Goal: Task Accomplishment & Management: Complete application form

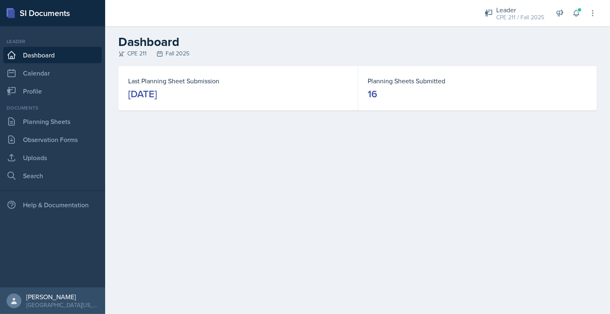
click at [69, 111] on div "Documents" at bounding box center [52, 107] width 99 height 7
click at [91, 125] on link "Planning Sheets" at bounding box center [52, 121] width 99 height 16
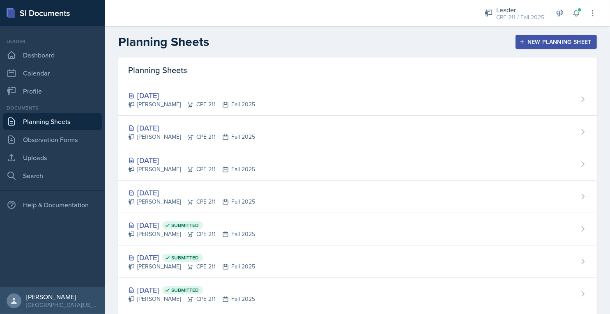
click at [226, 187] on div "[DATE]" at bounding box center [191, 192] width 127 height 11
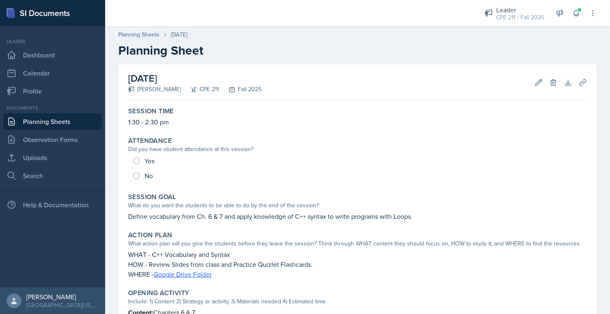
click at [149, 159] on div "Yes No" at bounding box center [357, 169] width 459 height 30
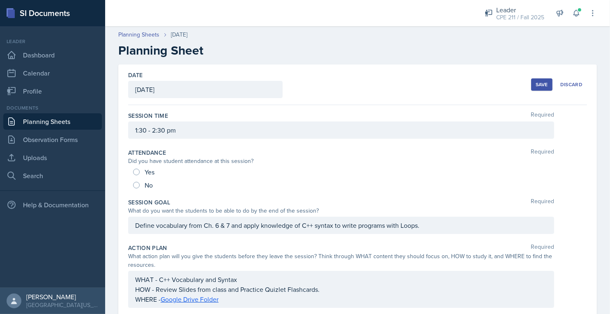
click at [139, 175] on div "Yes" at bounding box center [144, 172] width 23 height 13
click at [138, 173] on input "Yes" at bounding box center [136, 172] width 7 height 7
radio input "true"
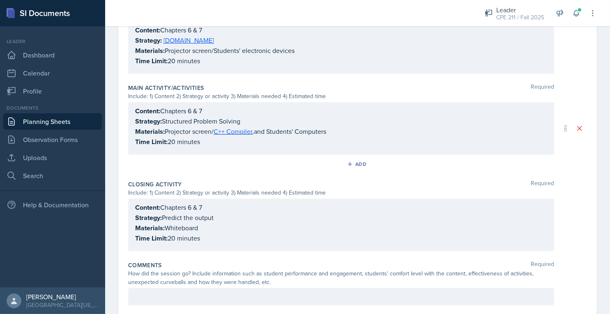
scroll to position [337, 0]
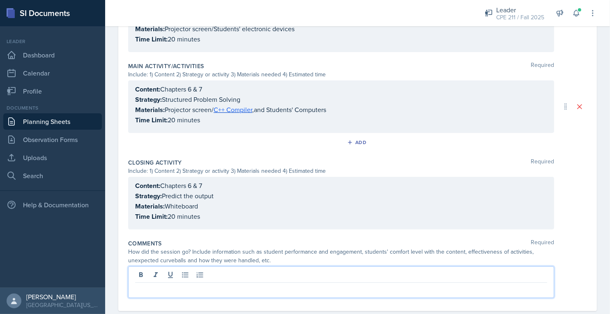
click at [189, 285] on p at bounding box center [341, 290] width 412 height 10
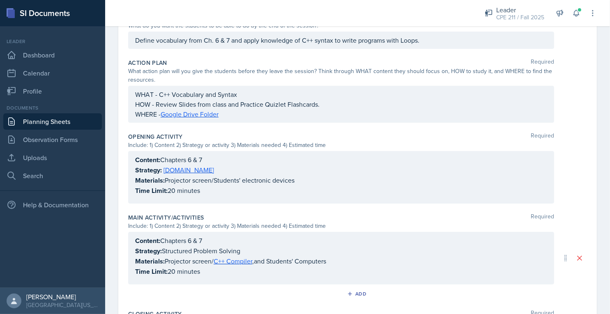
scroll to position [0, 0]
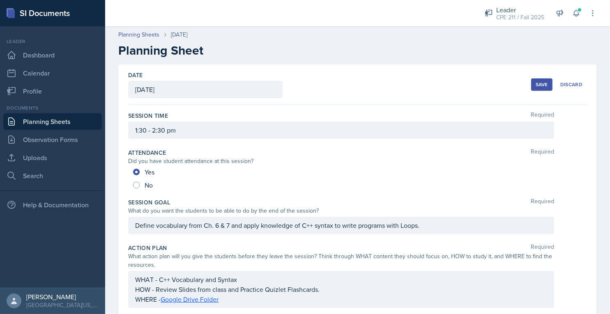
click at [540, 81] on div "Save" at bounding box center [542, 84] width 12 height 7
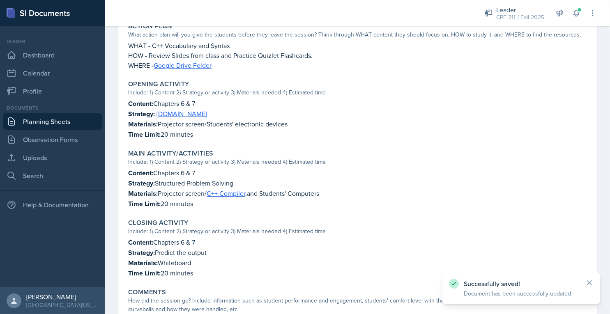
scroll to position [274, 0]
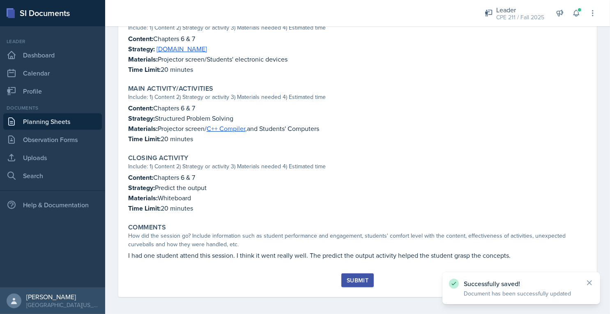
click at [355, 278] on div "Submit" at bounding box center [358, 280] width 22 height 7
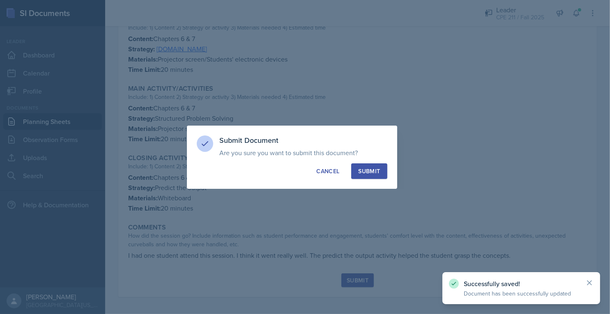
click at [366, 165] on button "Submit" at bounding box center [369, 172] width 36 height 16
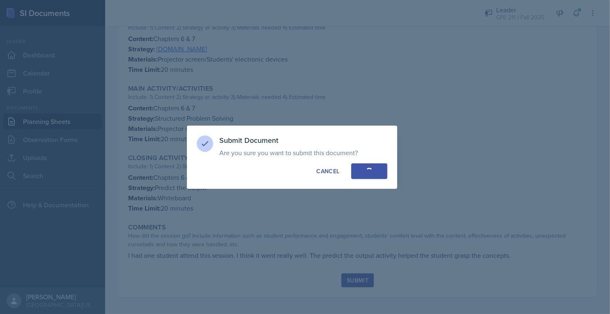
radio input "true"
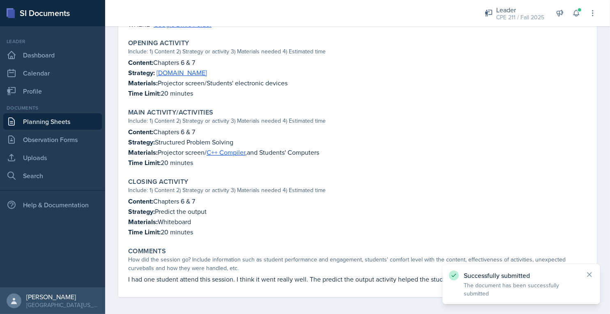
click at [61, 113] on div "Documents Planning Sheets Observation Forms Uploads Search" at bounding box center [52, 144] width 99 height 80
click at [62, 118] on link "Planning Sheets" at bounding box center [52, 121] width 99 height 16
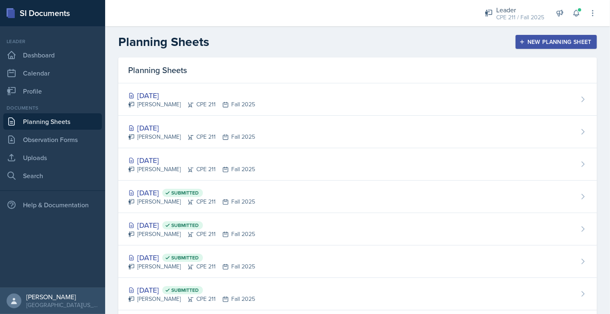
click at [223, 159] on div "[DATE]" at bounding box center [191, 160] width 127 height 11
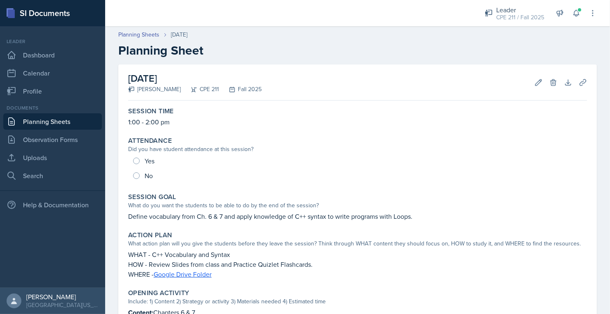
click at [150, 159] on div "Yes No" at bounding box center [357, 169] width 459 height 30
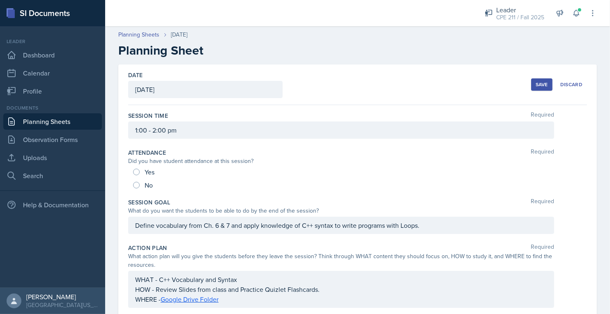
click at [148, 169] on span "Yes" at bounding box center [150, 172] width 10 height 8
click at [140, 169] on input "Yes" at bounding box center [136, 172] width 7 height 7
radio input "true"
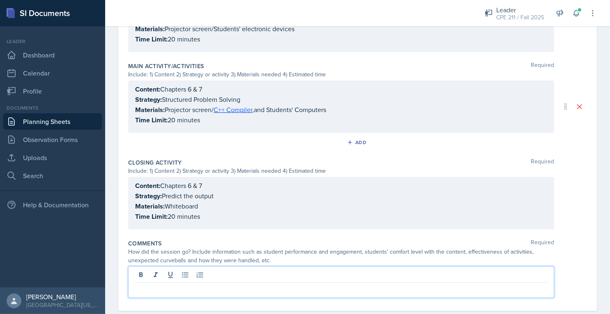
drag, startPoint x: 200, startPoint y: 273, endPoint x: 205, endPoint y: 272, distance: 4.6
click at [200, 285] on p at bounding box center [341, 290] width 412 height 10
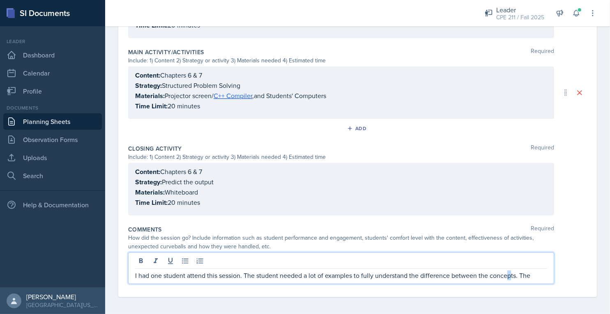
drag, startPoint x: 508, startPoint y: 279, endPoint x: 504, endPoint y: 270, distance: 10.5
click at [509, 284] on div "Comments Required How did the session go? Include information such as student p…" at bounding box center [357, 256] width 459 height 69
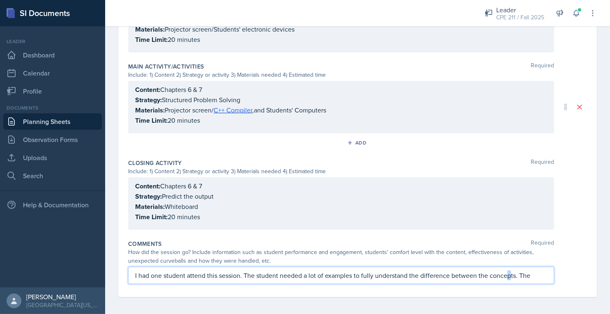
drag, startPoint x: 532, startPoint y: 274, endPoint x: 520, endPoint y: 276, distance: 12.4
click at [520, 276] on p "I had one student attend this session. The student needed a lot of examples to …" at bounding box center [341, 276] width 412 height 10
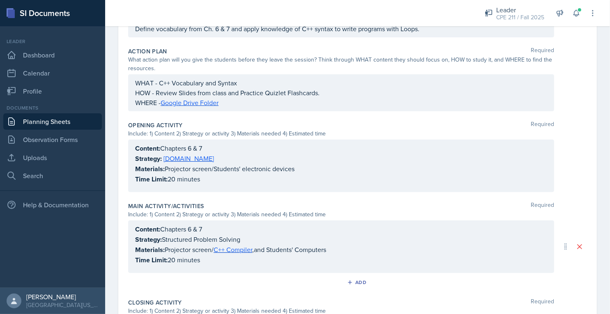
scroll to position [0, 0]
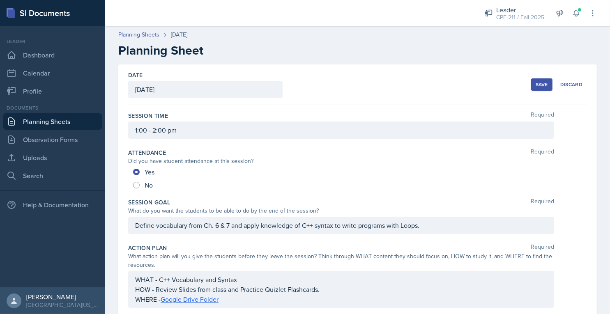
click at [539, 87] on div "Save" at bounding box center [542, 84] width 12 height 7
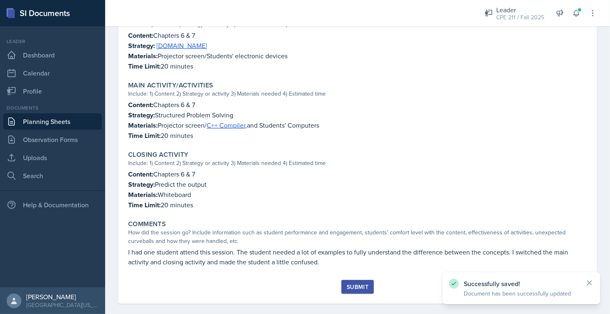
scroll to position [284, 0]
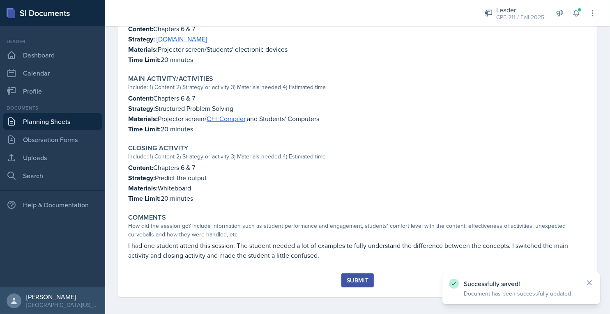
click at [358, 279] on div "Submit" at bounding box center [358, 280] width 22 height 7
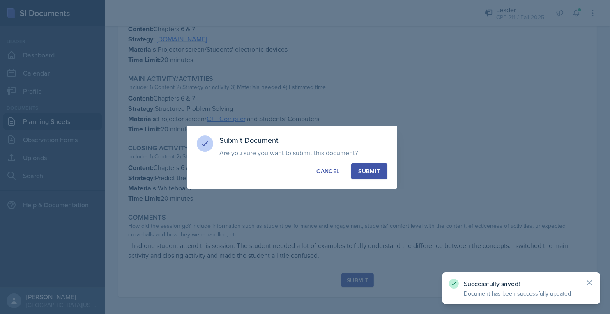
click at [375, 173] on div "Submit" at bounding box center [369, 171] width 22 height 8
radio input "true"
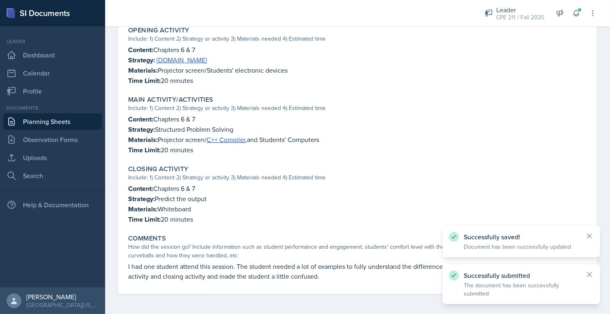
scroll to position [260, 0]
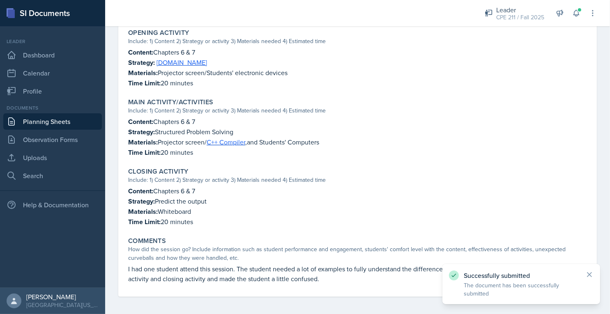
click at [40, 124] on link "Planning Sheets" at bounding box center [52, 121] width 99 height 16
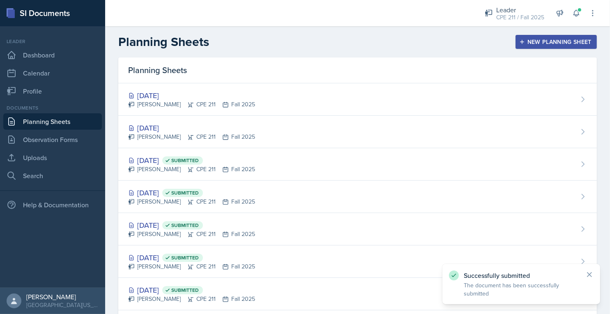
click at [194, 134] on div "[PERSON_NAME] CPE 211 Fall 2025" at bounding box center [191, 137] width 127 height 9
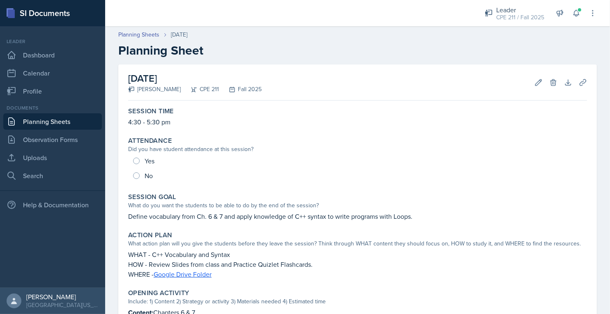
click at [151, 161] on div "Yes No" at bounding box center [357, 169] width 459 height 30
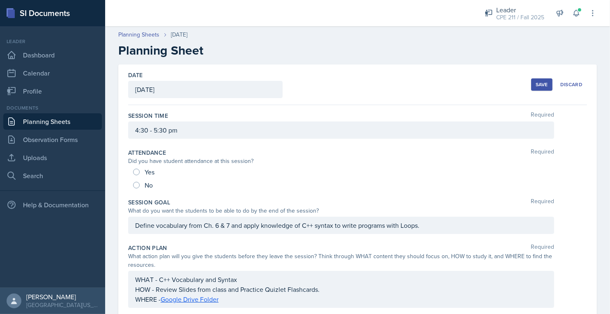
click at [154, 170] on span "Yes" at bounding box center [150, 172] width 10 height 8
click at [140, 170] on input "Yes" at bounding box center [136, 172] width 7 height 7
radio input "true"
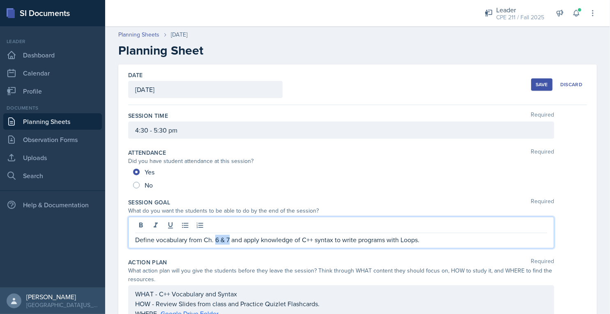
drag, startPoint x: 230, startPoint y: 224, endPoint x: 216, endPoint y: 235, distance: 16.9
click at [216, 235] on p "Define vocabulary from Ch. 6 & 7 and apply knowledge of C++ syntax to write pro…" at bounding box center [341, 240] width 412 height 10
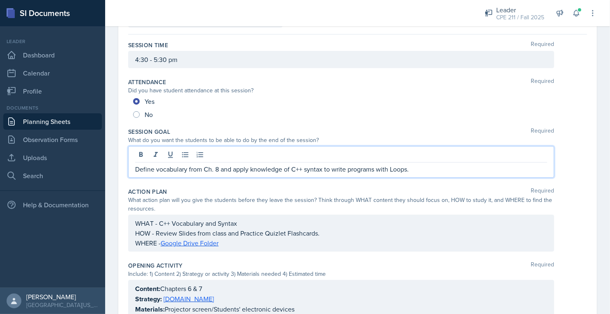
scroll to position [82, 0]
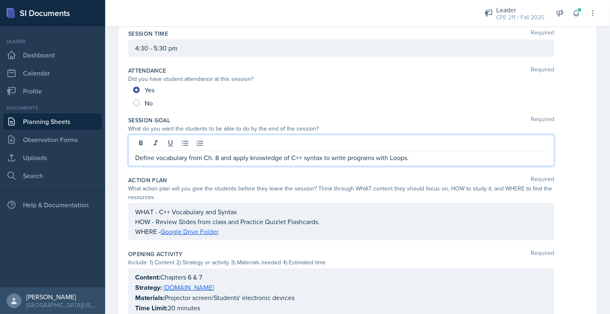
click at [399, 159] on p "Define vocabulary from Ch. 8 and apply knowledge of C++ syntax to write program…" at bounding box center [341, 158] width 412 height 10
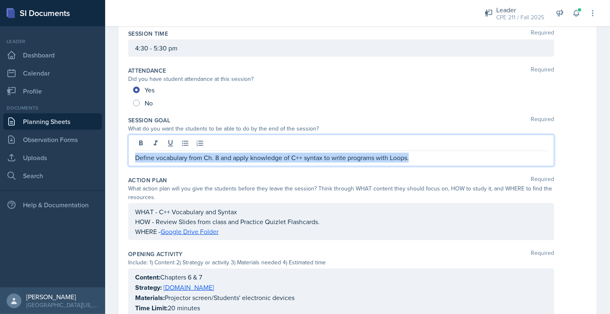
click at [399, 160] on p "Define vocabulary from Ch. 8 and apply knowledge of C++ syntax to write program…" at bounding box center [341, 158] width 412 height 10
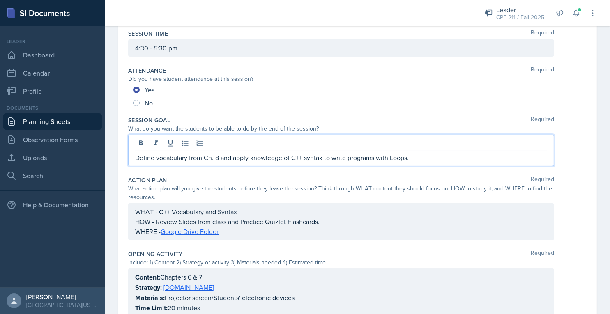
click at [400, 159] on p "Define vocabulary from Ch. 8 and apply knowledge of C++ syntax to write program…" at bounding box center [341, 158] width 412 height 10
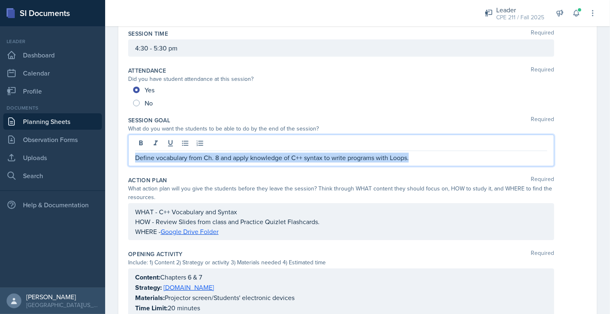
click at [401, 159] on p "Define vocabulary from Ch. 8 and apply knowledge of C++ syntax to write program…" at bounding box center [341, 158] width 412 height 10
click at [406, 157] on p "Define vocabulary from Ch. 8 and apply knowledge of C++ syntax to write program…" at bounding box center [341, 158] width 412 height 10
click at [407, 157] on p "Define vocabulary from Ch. 8 and apply knowledge of C++ syntax to write program…" at bounding box center [341, 158] width 412 height 10
drag, startPoint x: 412, startPoint y: 159, endPoint x: 122, endPoint y: 154, distance: 290.1
click at [122, 154] on div "Date [DATE] [DATE] 28 29 30 1 2 3 4 5 6 7 8 9 10 11 12 13 14 15 16 17 18 19 20 …" at bounding box center [357, 274] width 479 height 584
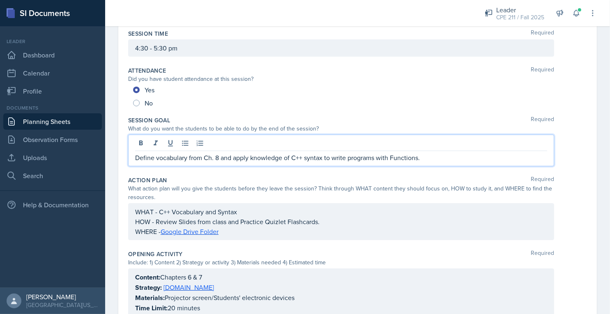
click at [394, 157] on p "Define vocabulary from Ch. 8 and apply knowledge of C++ syntax to write program…" at bounding box center [341, 158] width 412 height 10
click at [447, 109] on div "Attendance Required Did you have student attendance at this session? Yes No" at bounding box center [357, 88] width 459 height 50
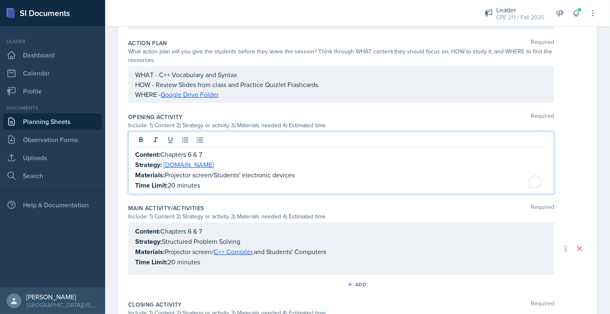
scroll to position [219, 0]
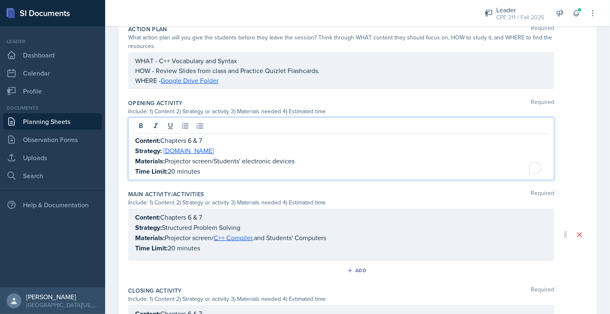
drag, startPoint x: 205, startPoint y: 136, endPoint x: 191, endPoint y: 138, distance: 13.7
click at [191, 138] on p "Content: Chapters 6 & 7" at bounding box center [341, 141] width 412 height 10
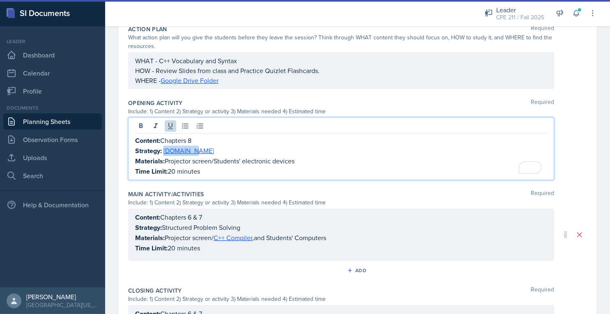
drag, startPoint x: 188, startPoint y: 150, endPoint x: 165, endPoint y: 150, distance: 23.0
click at [165, 150] on p "Strategy: [DOMAIN_NAME]" at bounding box center [341, 151] width 412 height 10
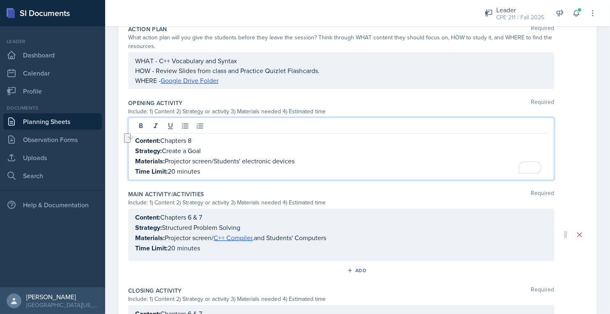
drag, startPoint x: 262, startPoint y: 159, endPoint x: 166, endPoint y: 159, distance: 95.7
click at [166, 159] on p "Materials: Projector screen/Students' electronic devices" at bounding box center [341, 161] width 412 height 10
click at [177, 169] on p "Time Limit: 20 minutes" at bounding box center [341, 171] width 412 height 10
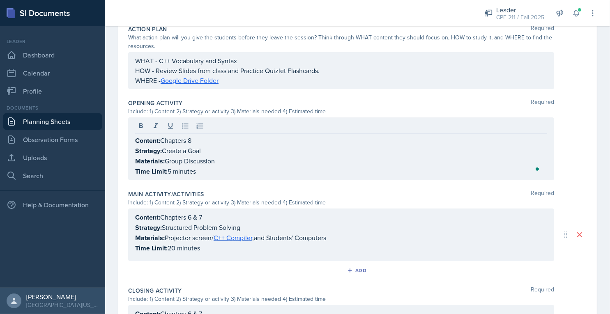
click at [307, 187] on div "Main Activity/Activities Required Include: 1) Content 2) Strategy or activity 3…" at bounding box center [357, 235] width 459 height 97
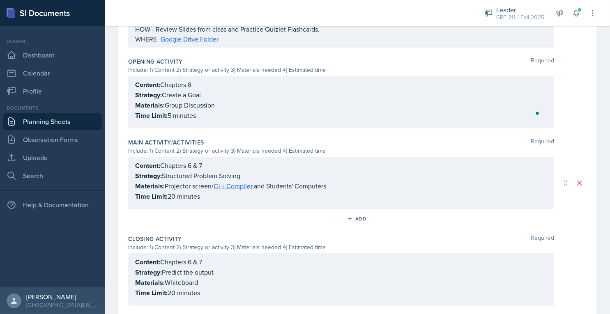
scroll to position [301, 0]
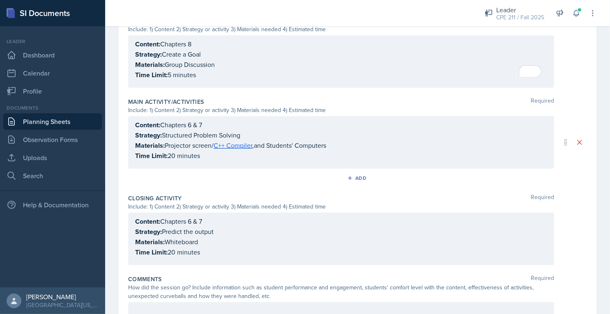
click at [173, 152] on div "Content: Chapters 6 & 7 Strategy: Structured Problem Solving Materials: Project…" at bounding box center [341, 140] width 412 height 41
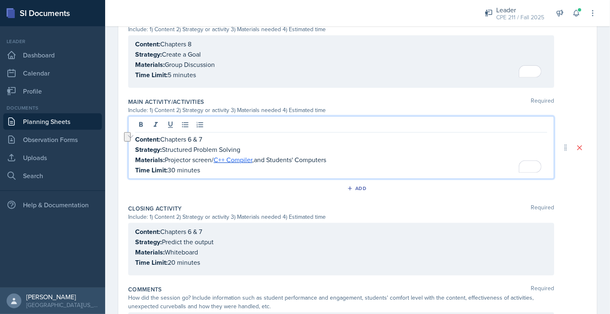
drag, startPoint x: 212, startPoint y: 137, endPoint x: 191, endPoint y: 136, distance: 21.0
click at [191, 136] on p "Content: Chapters 6 & 7" at bounding box center [341, 139] width 412 height 10
click at [298, 201] on div "Closing Activity Required Include: 1) Content 2) Strategy or activity 3) Materi…" at bounding box center [357, 241] width 459 height 81
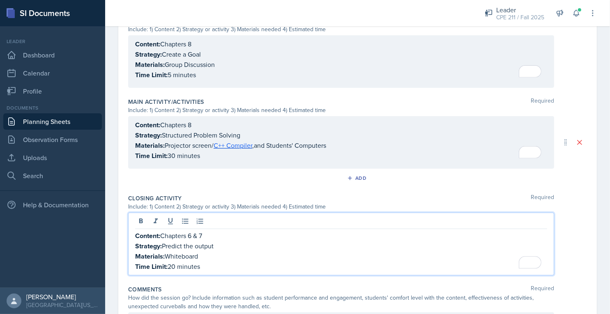
drag, startPoint x: 207, startPoint y: 219, endPoint x: 190, endPoint y: 227, distance: 19.1
click at [190, 227] on div "Content: Chapters 6 & 7 Strategy: Predict the output Materials: Whiteboard Time…" at bounding box center [341, 244] width 426 height 63
drag, startPoint x: 228, startPoint y: 247, endPoint x: 163, endPoint y: 245, distance: 64.9
click at [163, 245] on p "Strategy: Predict the output" at bounding box center [341, 246] width 412 height 10
drag, startPoint x: 206, startPoint y: 252, endPoint x: 168, endPoint y: 254, distance: 38.3
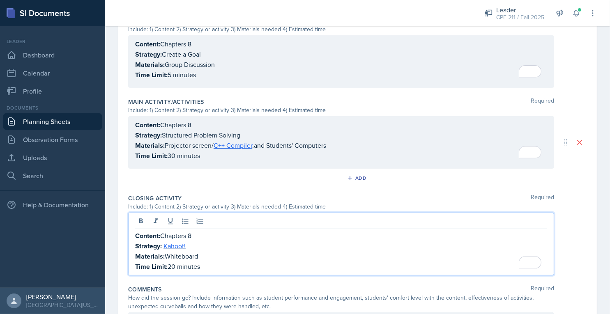
click at [168, 254] on p "Materials: Whiteboard" at bounding box center [341, 256] width 412 height 10
click at [204, 254] on p "Materials: Whiteboard" at bounding box center [341, 256] width 412 height 10
drag, startPoint x: 188, startPoint y: 258, endPoint x: 184, endPoint y: 258, distance: 4.1
click at [184, 258] on div "Content: Chapters 8 Strategy: Kahoot! Materials: Whiteboard Time Limit: 20 minu…" at bounding box center [341, 251] width 412 height 41
click at [211, 256] on p "Materials: Whiteboard" at bounding box center [341, 256] width 412 height 10
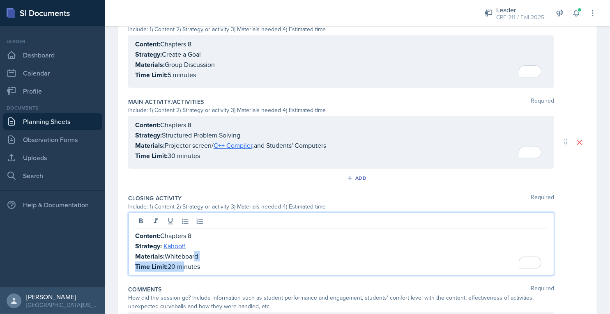
drag, startPoint x: 198, startPoint y: 257, endPoint x: 168, endPoint y: 254, distance: 30.1
click at [168, 254] on p "Materials: Whiteboard" at bounding box center [341, 256] width 412 height 10
click at [175, 263] on p "Time Limit: 20 minutes" at bounding box center [341, 267] width 412 height 10
click at [177, 263] on p "Time Limit: 20 minutes" at bounding box center [341, 267] width 412 height 10
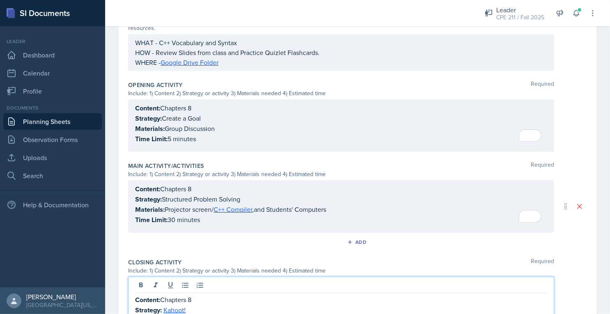
scroll to position [329, 0]
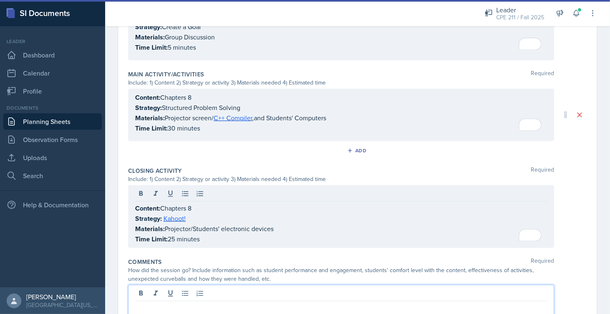
click at [200, 293] on div at bounding box center [341, 301] width 426 height 32
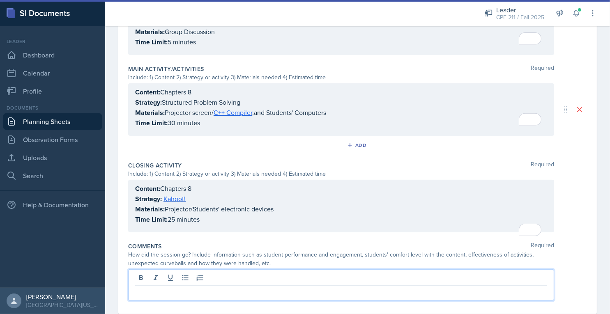
scroll to position [351, 0]
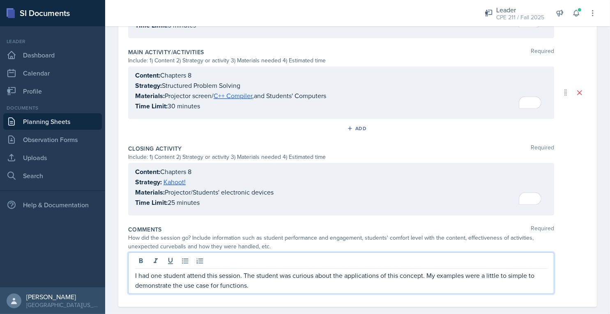
click at [387, 230] on div "Comments Required" at bounding box center [357, 230] width 459 height 8
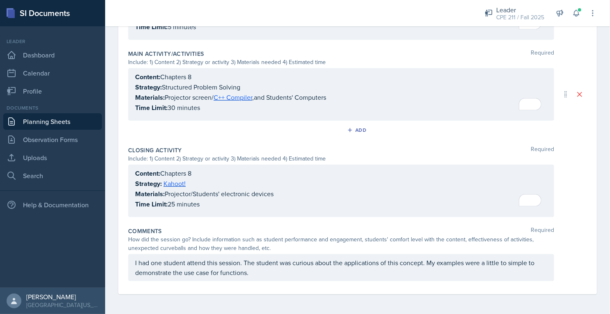
scroll to position [347, 0]
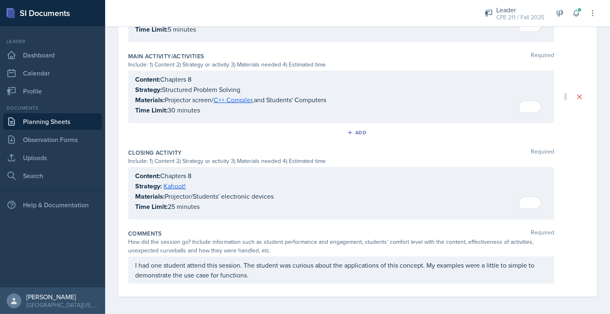
click at [505, 261] on div "I had one student attend this session. The student was curious about the applic…" at bounding box center [341, 270] width 426 height 27
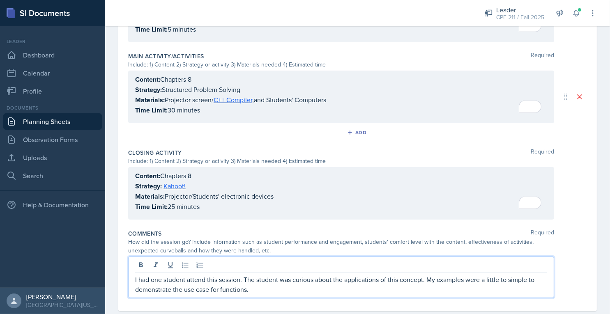
scroll to position [351, 0]
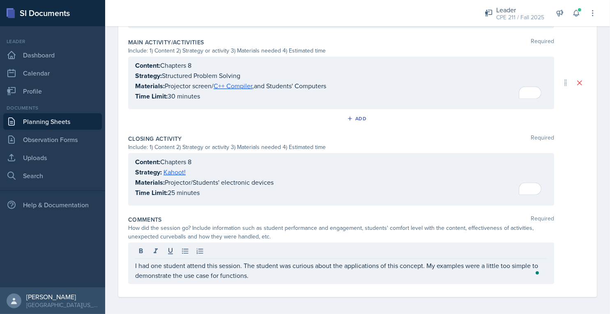
click at [291, 236] on div "How did the session go? Include information such as student performance and eng…" at bounding box center [341, 232] width 426 height 17
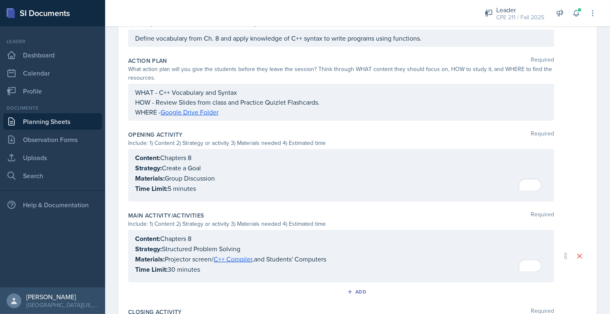
scroll to position [0, 0]
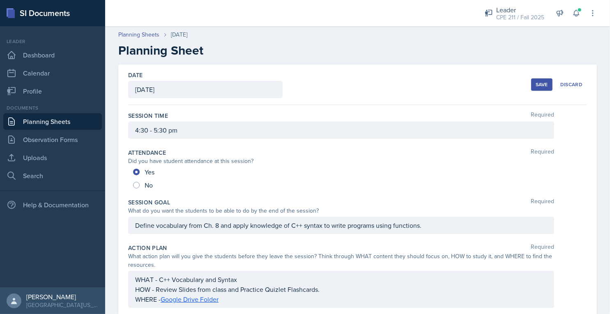
click at [531, 87] on button "Save" at bounding box center [541, 84] width 21 height 12
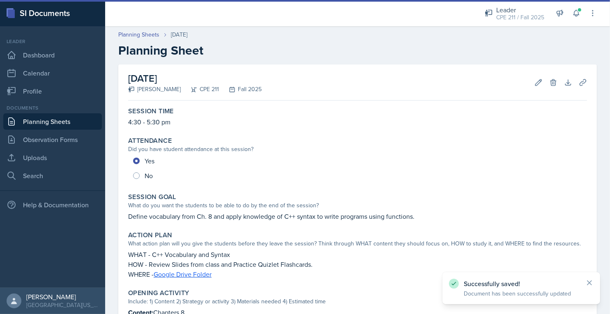
scroll to position [284, 0]
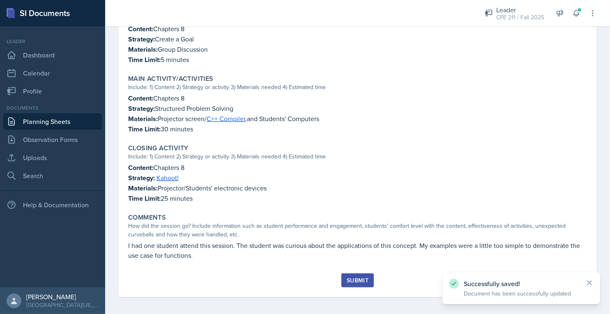
click at [350, 277] on div "Submit" at bounding box center [358, 280] width 22 height 7
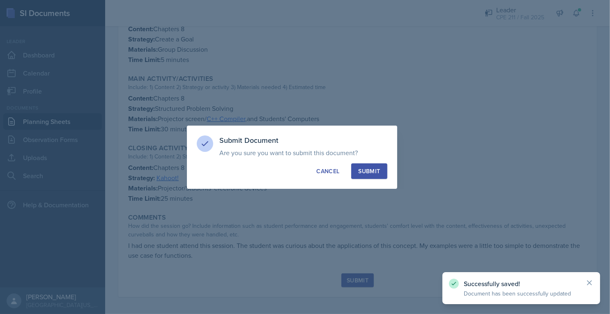
click at [368, 174] on div "Submit" at bounding box center [369, 171] width 22 height 8
radio input "true"
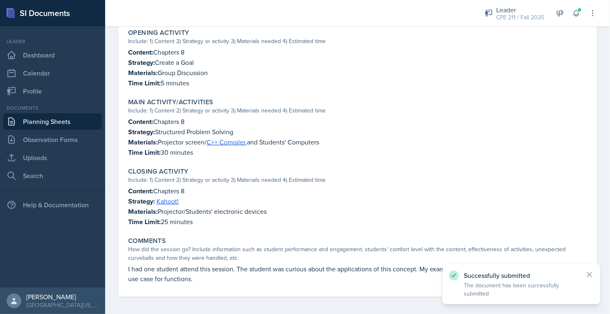
click at [66, 121] on link "Planning Sheets" at bounding box center [52, 121] width 99 height 16
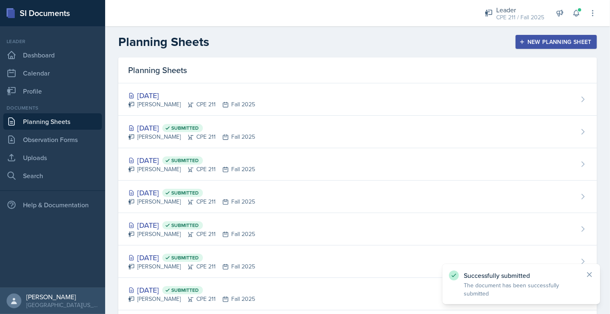
click at [219, 109] on div "[DATE] [PERSON_NAME] CPE 211 Fall 2025" at bounding box center [357, 99] width 479 height 32
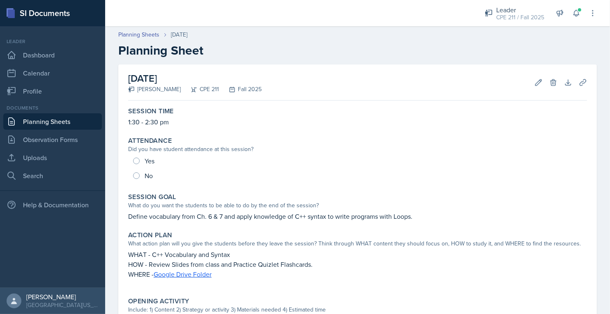
click at [58, 130] on div "Documents Planning Sheets Observation Forms Uploads Search" at bounding box center [52, 144] width 99 height 80
click at [58, 126] on link "Planning Sheets" at bounding box center [52, 121] width 99 height 16
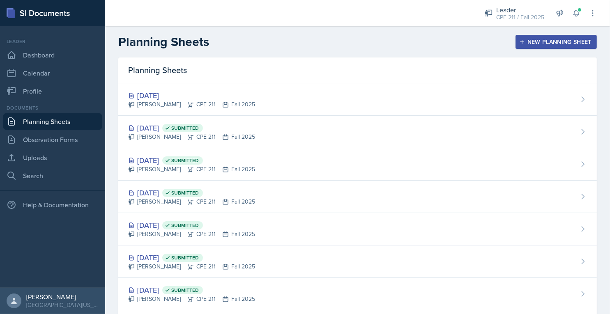
click at [138, 128] on div "[DATE] Submitted" at bounding box center [191, 127] width 127 height 11
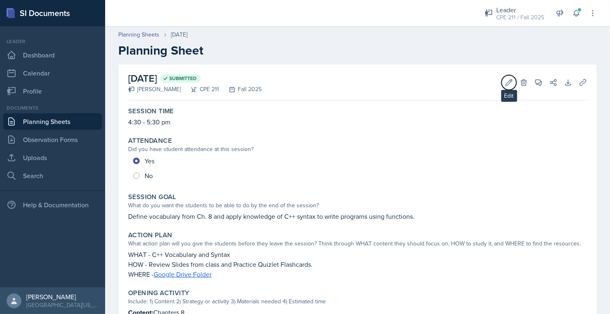
click at [505, 81] on icon at bounding box center [509, 82] width 8 height 8
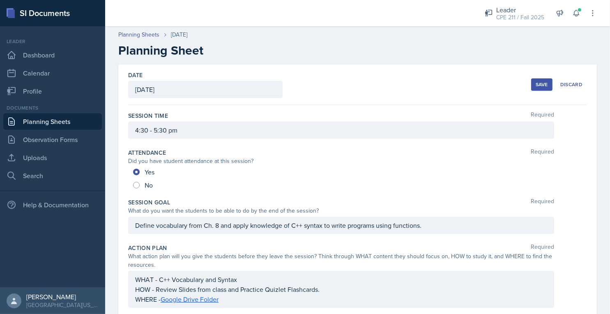
click at [173, 93] on div "[DATE]" at bounding box center [205, 89] width 154 height 17
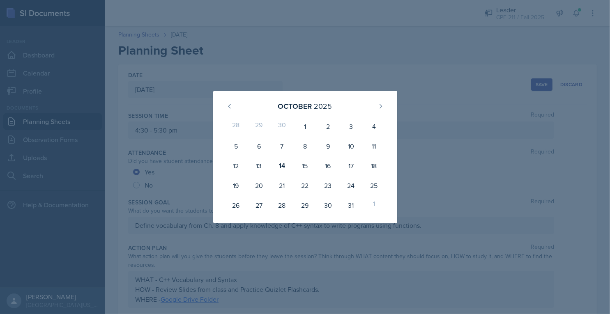
click at [264, 161] on div "13" at bounding box center [258, 166] width 23 height 20
type input "[DATE]"
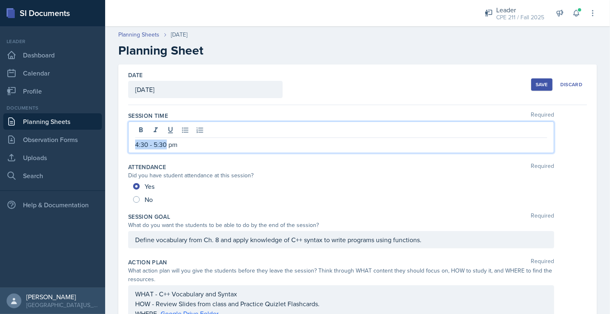
drag, startPoint x: 165, startPoint y: 129, endPoint x: 135, endPoint y: 131, distance: 30.1
click at [135, 131] on div "4:30 - 5:30 pm" at bounding box center [341, 138] width 426 height 32
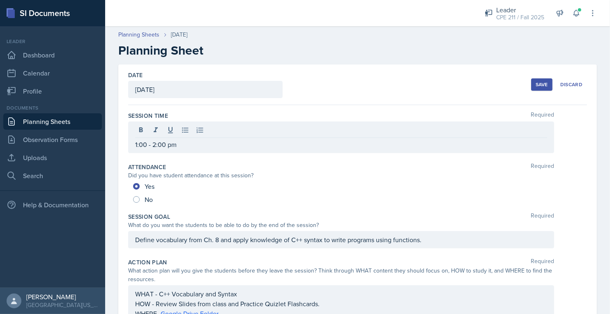
drag, startPoint x: 390, startPoint y: 104, endPoint x: 483, endPoint y: 73, distance: 98.2
click at [390, 104] on div "Date [DATE] [DATE] 28 29 30 1 2 3 4 5 6 7 8 9 10 11 12 13 14 15 16 17 18 19 20 …" at bounding box center [357, 84] width 459 height 41
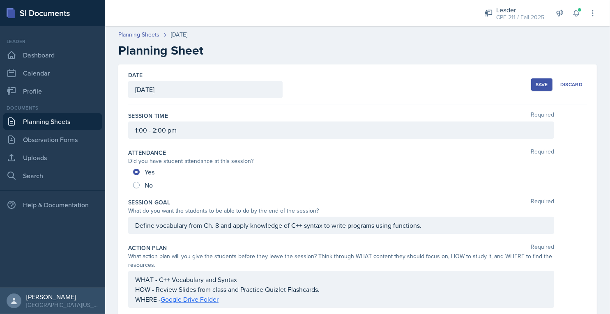
click at [539, 81] on div "Save" at bounding box center [542, 84] width 12 height 7
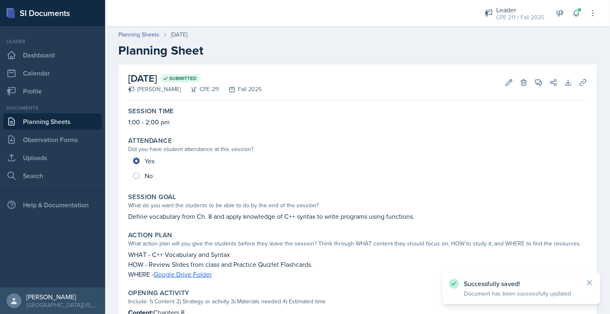
click at [70, 126] on link "Planning Sheets" at bounding box center [52, 121] width 99 height 16
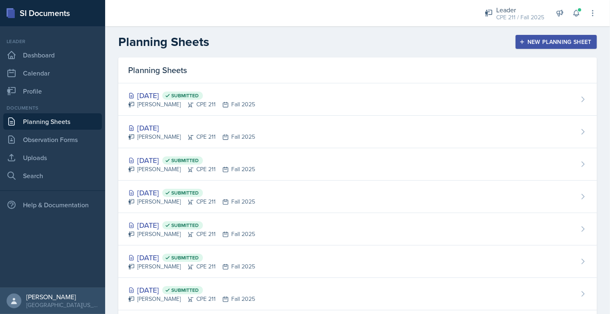
click at [252, 126] on div "[DATE] [PERSON_NAME] CPE 211 Fall 2025" at bounding box center [357, 132] width 479 height 32
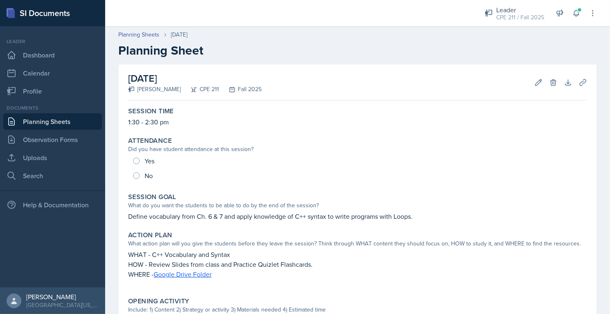
click at [46, 120] on link "Planning Sheets" at bounding box center [52, 121] width 99 height 16
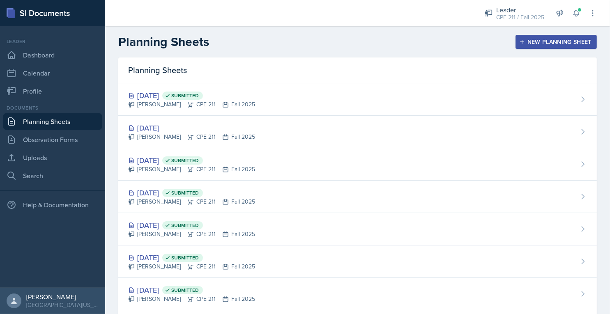
click at [565, 43] on div "New Planning Sheet" at bounding box center [556, 42] width 71 height 7
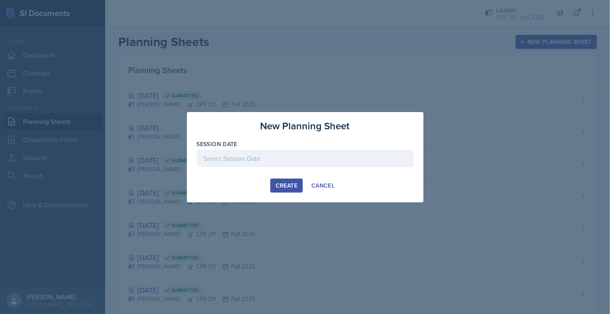
click at [257, 155] on div at bounding box center [305, 158] width 217 height 17
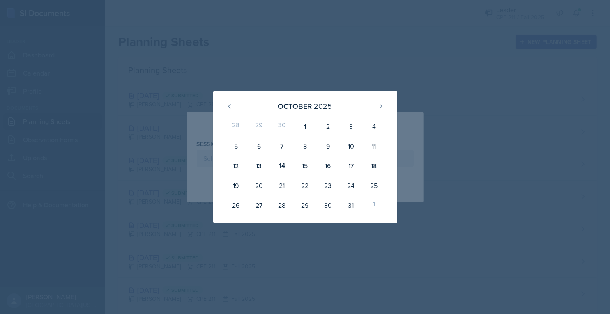
click at [299, 147] on div "8" at bounding box center [304, 146] width 23 height 20
type input "[DATE]"
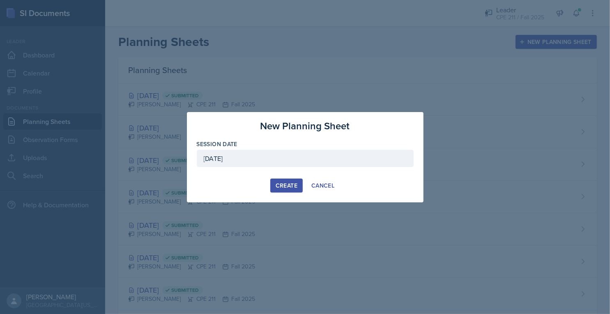
click at [284, 185] on div "Create" at bounding box center [287, 185] width 22 height 7
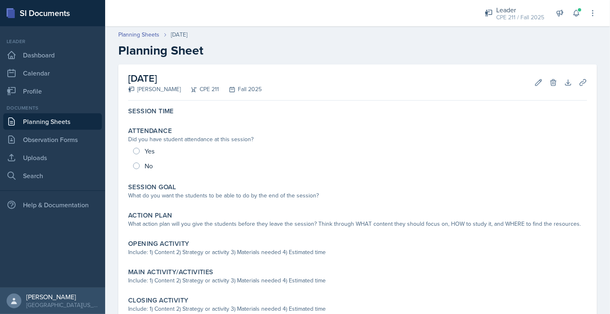
click at [132, 166] on div "Yes No" at bounding box center [357, 159] width 459 height 30
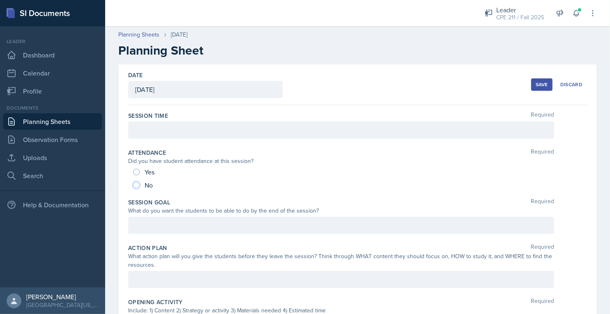
click at [139, 185] on input "No" at bounding box center [136, 185] width 7 height 7
radio input "true"
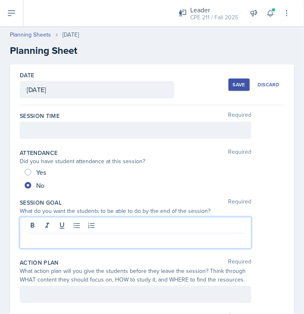
click at [41, 224] on div at bounding box center [136, 233] width 232 height 32
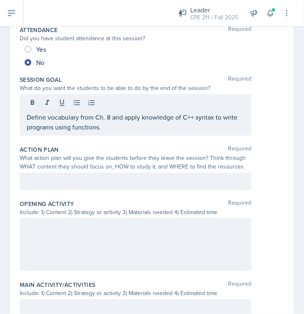
click at [112, 180] on p at bounding box center [136, 181] width 218 height 10
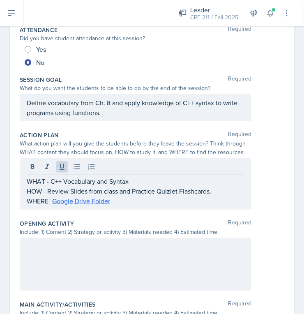
click at [123, 266] on div at bounding box center [136, 264] width 232 height 53
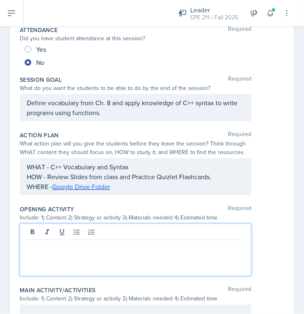
scroll to position [137, 0]
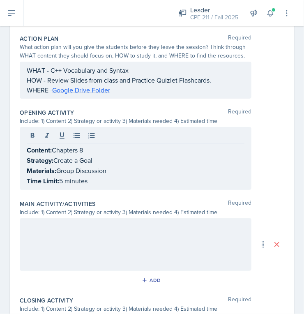
click at [123, 233] on div at bounding box center [136, 244] width 232 height 53
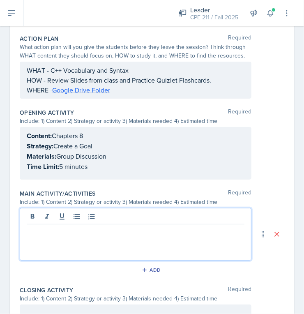
scroll to position [233, 0]
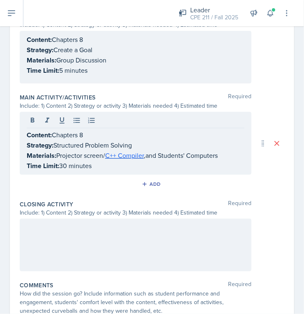
click at [146, 244] on div at bounding box center [136, 245] width 232 height 53
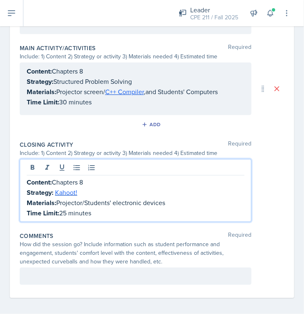
scroll to position [0, 0]
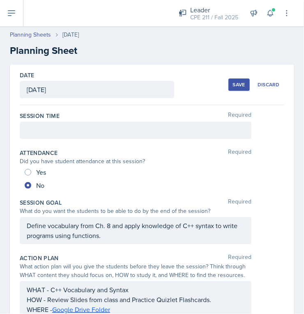
click at [118, 132] on div at bounding box center [136, 130] width 232 height 17
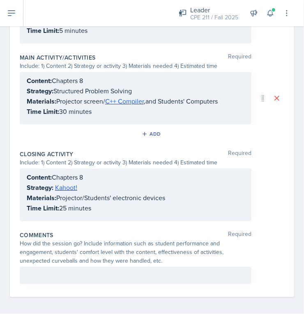
click at [79, 270] on p at bounding box center [136, 275] width 218 height 10
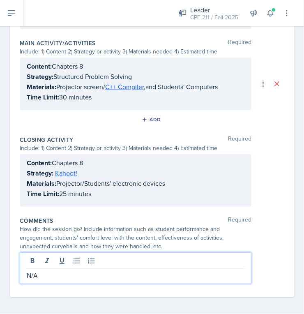
click at [149, 238] on div "How did the session go? Include information such as student performance and eng…" at bounding box center [136, 238] width 232 height 26
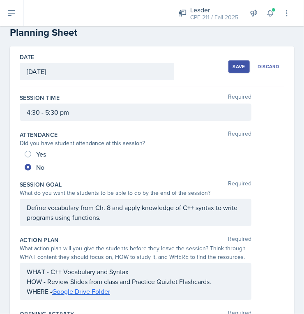
scroll to position [0, 0]
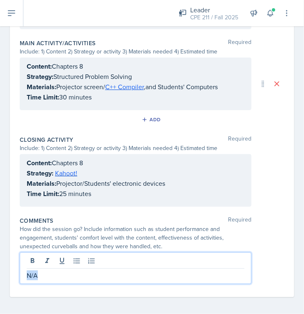
drag, startPoint x: 38, startPoint y: 275, endPoint x: 12, endPoint y: 275, distance: 25.9
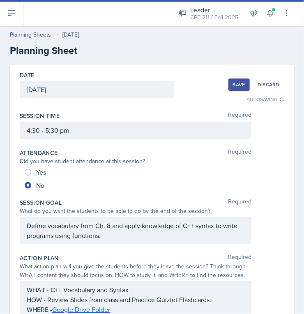
click at [233, 81] on div "Save" at bounding box center [239, 84] width 12 height 7
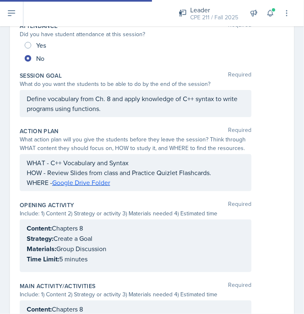
scroll to position [356, 0]
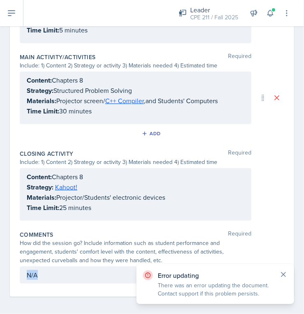
click at [286, 273] on icon at bounding box center [283, 274] width 8 height 8
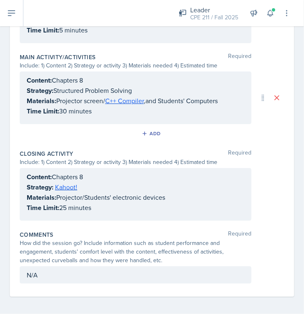
click at [52, 272] on div "N/A" at bounding box center [136, 274] width 232 height 17
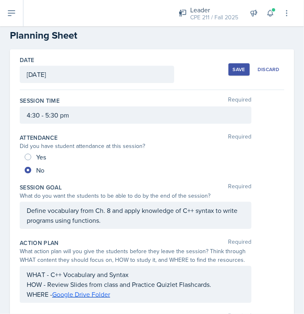
scroll to position [0, 0]
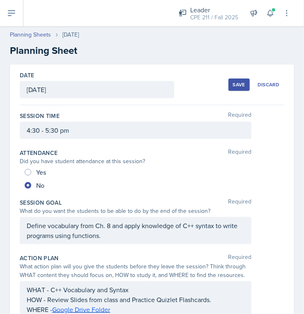
click at [237, 78] on div "Save Discard" at bounding box center [256, 84] width 56 height 19
click at [239, 83] on div "Save" at bounding box center [239, 84] width 12 height 7
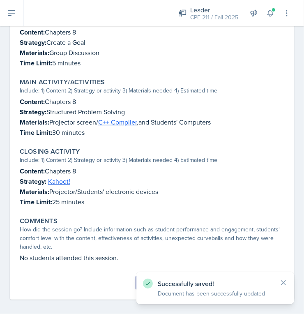
scroll to position [302, 0]
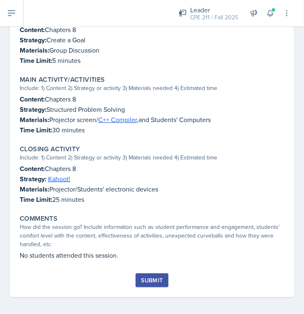
click at [136, 275] on button "Submit" at bounding box center [152, 280] width 32 height 14
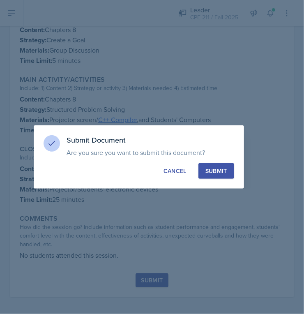
click at [223, 173] on div "Submit" at bounding box center [216, 171] width 22 height 8
radio input "true"
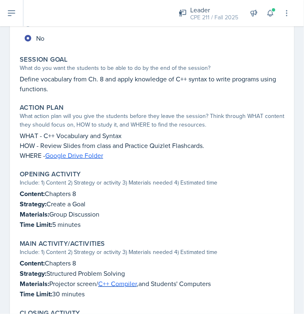
scroll to position [0, 0]
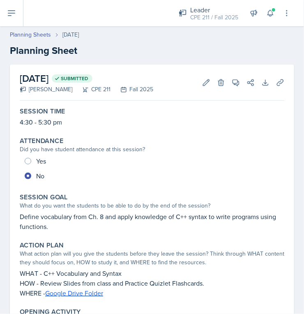
click at [39, 218] on p "Define vocabulary from Ch. 8 and apply knowledge of C++ syntax to write program…" at bounding box center [152, 222] width 265 height 20
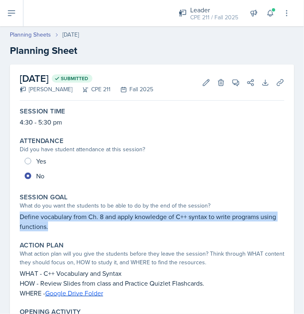
drag, startPoint x: 57, startPoint y: 228, endPoint x: 5, endPoint y: 214, distance: 53.5
copy p "Define vocabulary from Ch. 8 and apply knowledge of C++ syntax to write program…"
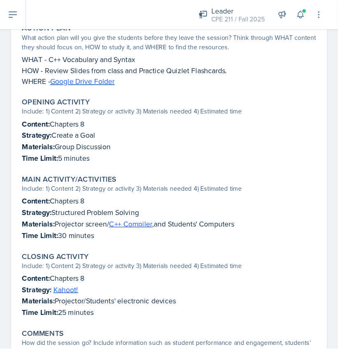
scroll to position [164, 0]
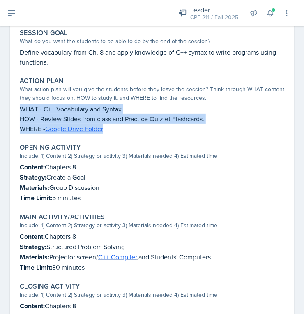
drag, startPoint x: 113, startPoint y: 130, endPoint x: 2, endPoint y: 105, distance: 113.7
click at [0, 103] on html "SI Documents Leader Dashboard Calendar Profile Documents Planning Sheets Observ…" at bounding box center [152, 157] width 304 height 314
copy div "WHAT - C++ Vocabulary and Syntax HOW - Review Slides from class and Practice Qu…"
drag, startPoint x: 84, startPoint y: 199, endPoint x: 16, endPoint y: 167, distance: 75.2
click at [15, 166] on div "[DATE] Submitted [PERSON_NAME] CPE 211 Fall 2025 Edit Delete View Comments Comm…" at bounding box center [152, 155] width 284 height 510
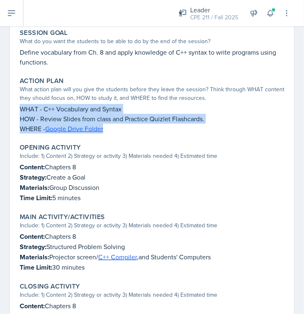
copy div "Content: Chapters 8 Strategy: Create a Goal Materials: Group Discussion Time Li…"
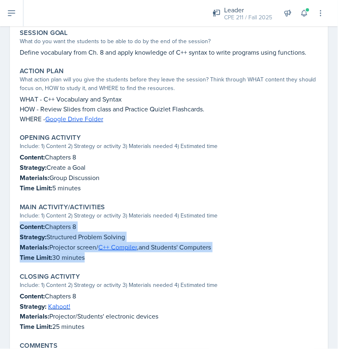
drag, startPoint x: 90, startPoint y: 255, endPoint x: 20, endPoint y: 226, distance: 76.1
click at [18, 225] on div "Main Activity/Activities Include: 1) Content 2) Strategy or activity 3) Materia…" at bounding box center [168, 233] width 305 height 66
copy div "Content: Chapters 8 Strategy: Structured Problem Solving Materials: Projector s…"
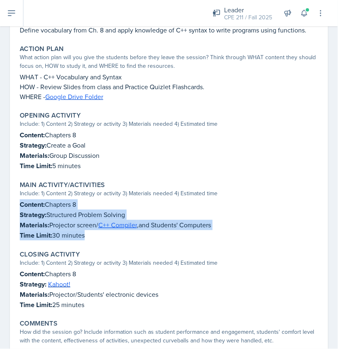
scroll to position [225, 0]
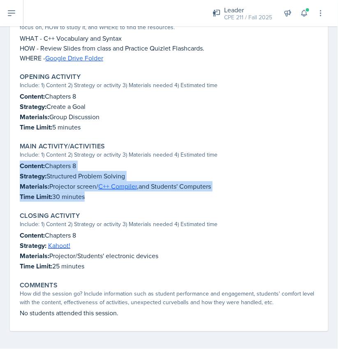
drag, startPoint x: 64, startPoint y: 264, endPoint x: 14, endPoint y: 232, distance: 58.8
click at [14, 232] on div "[DATE] Submitted [PERSON_NAME] CPE 211 Fall 2025 Edit Delete View Comments Comm…" at bounding box center [169, 85] width 318 height 492
copy div "Content: Chapters 8 Strategy: Kahoot! Materials: Projector/Students' electronic…"
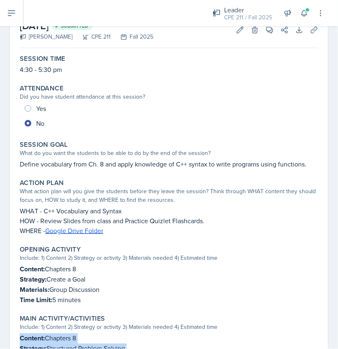
scroll to position [0, 0]
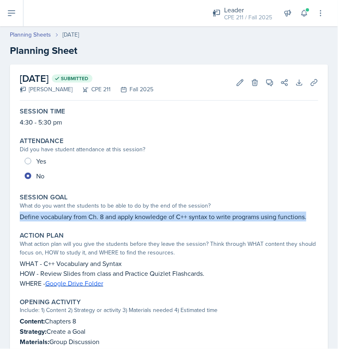
drag, startPoint x: 17, startPoint y: 216, endPoint x: 305, endPoint y: 219, distance: 288.0
click at [305, 219] on div "Session Goal What do you want the students to be able to do by the end of the s…" at bounding box center [168, 207] width 305 height 35
copy p "Define vocabulary from Ch. 8 and apply knowledge of C++ syntax to write program…"
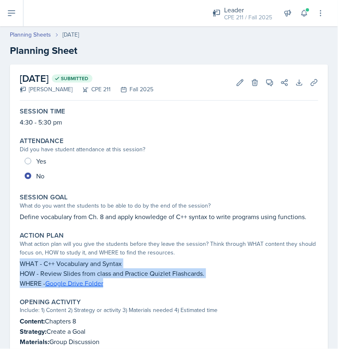
drag, startPoint x: 94, startPoint y: 288, endPoint x: 0, endPoint y: 260, distance: 97.2
click at [0, 259] on div "[DATE] Submitted [PERSON_NAME] CPE 211 Fall 2025 Edit Delete View Comments Comm…" at bounding box center [169, 319] width 338 height 511
copy div "WHAT - C++ Vocabulary and Syntax HOW - Review Slides from class and Practice Qu…"
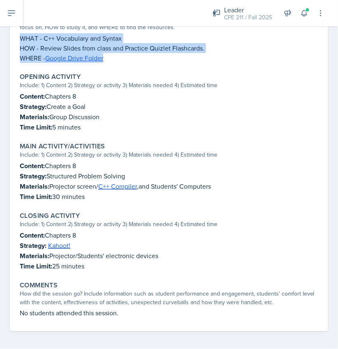
scroll to position [180, 0]
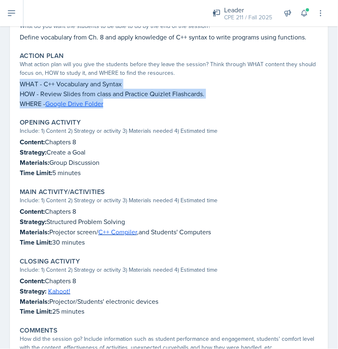
drag, startPoint x: 86, startPoint y: 170, endPoint x: 16, endPoint y: 142, distance: 75.4
click at [16, 142] on div "Opening Activity Include: 1) Content 2) Strategy or activity 3) Materials neede…" at bounding box center [168, 148] width 305 height 66
copy div "Content: Chapters 8 Strategy: Create a Goal Materials: Group Discussion Time Li…"
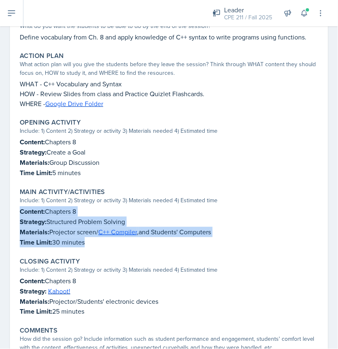
drag, startPoint x: 88, startPoint y: 242, endPoint x: 21, endPoint y: 211, distance: 73.5
click at [20, 211] on div "Content: Chapters 8 Strategy: Structured Problem Solving Materials: Projector s…" at bounding box center [169, 226] width 298 height 41
copy div "Content: Chapters 8 Strategy: Structured Problem Solving Materials: Projector s…"
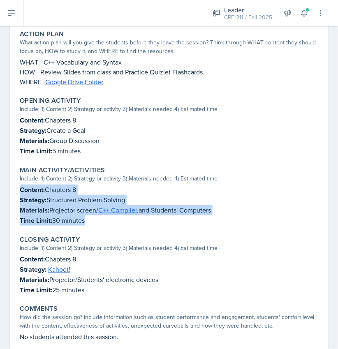
scroll to position [225, 0]
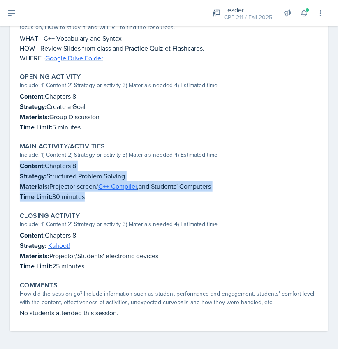
drag, startPoint x: 91, startPoint y: 265, endPoint x: 2, endPoint y: 226, distance: 96.9
click at [2, 226] on div "[DATE] Submitted [PERSON_NAME] CPE 211 Fall 2025 Edit Delete View Comments Comm…" at bounding box center [169, 94] width 338 height 511
copy div "Include: 1) Content 2) Strategy or activity 3) Materials needed 4) Estimated ti…"
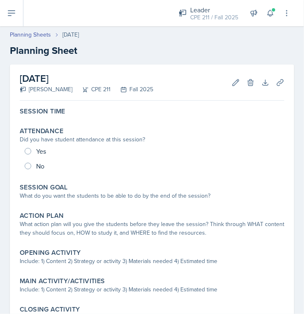
click at [45, 34] on link "Planning Sheets" at bounding box center [30, 34] width 41 height 9
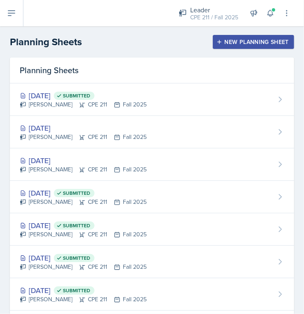
click at [64, 99] on div "Oct 13th, 2025 Submitted" at bounding box center [83, 95] width 127 height 11
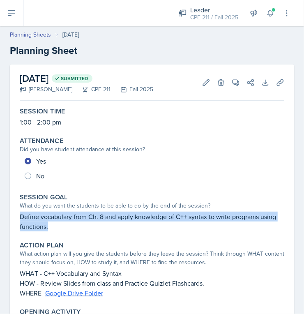
drag, startPoint x: 58, startPoint y: 224, endPoint x: 19, endPoint y: 213, distance: 40.5
click at [21, 213] on p "Define vocabulary from Ch. 8 and apply knowledge of C++ syntax to write program…" at bounding box center [152, 222] width 265 height 20
copy p "Define vocabulary from Ch. 8 and apply knowledge of C++ syntax to write program…"
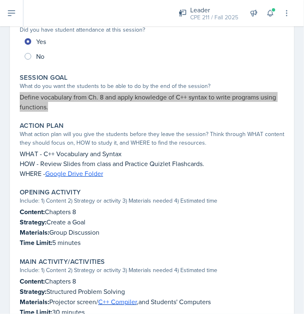
scroll to position [123, 0]
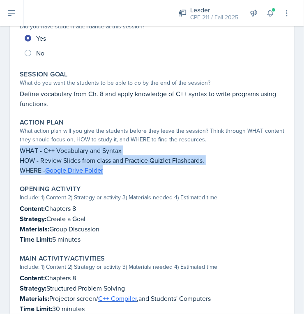
drag, startPoint x: 116, startPoint y: 172, endPoint x: 14, endPoint y: 148, distance: 104.5
click at [14, 148] on div "October 13th, 2025 Submitted Ella Deaton CPE 211 Fall 2025 Edit Delete View Com…" at bounding box center [152, 202] width 284 height 520
copy div "WHAT - C++ Vocabulary and Syntax HOW - Review Slides from class and Practice Qu…"
drag, startPoint x: 87, startPoint y: 239, endPoint x: 18, endPoint y: 204, distance: 77.0
click at [18, 204] on div "Opening Activity Include: 1) Content 2) Strategy or activity 3) Materials neede…" at bounding box center [151, 215] width 271 height 66
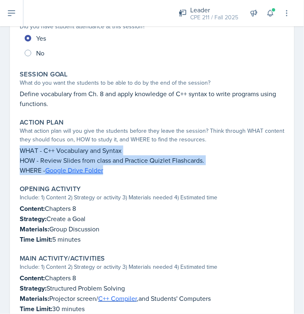
copy div "Content: Chapters 8 Strategy: Create a Goal Materials: Group Discussion Time Li…"
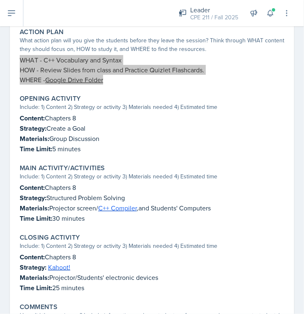
scroll to position [246, 0]
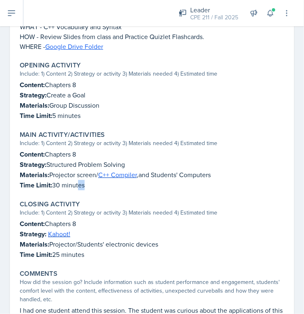
click at [80, 187] on p "Time Limit: 30 minutes" at bounding box center [152, 185] width 265 height 10
drag, startPoint x: 81, startPoint y: 187, endPoint x: 90, endPoint y: 189, distance: 9.5
click at [81, 187] on p "Time Limit: 30 minutes" at bounding box center [152, 185] width 265 height 10
click at [91, 187] on p "Time Limit: 30 minutes" at bounding box center [152, 185] width 265 height 10
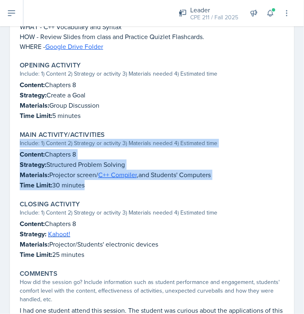
drag, startPoint x: 85, startPoint y: 182, endPoint x: 13, endPoint y: 145, distance: 81.4
click at [13, 145] on div "October 13th, 2025 Submitted Ella Deaton CPE 211 Fall 2025 Edit Delete View Com…" at bounding box center [152, 78] width 284 height 520
click at [11, 148] on div "October 13th, 2025 Submitted Ella Deaton CPE 211 Fall 2025 Edit Delete View Com…" at bounding box center [152, 78] width 284 height 520
click at [22, 152] on strong "Content:" at bounding box center [32, 154] width 25 height 9
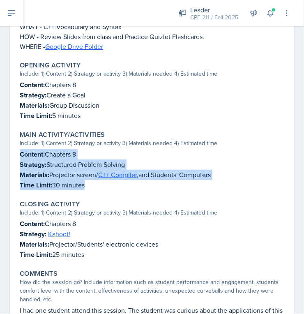
drag, startPoint x: 19, startPoint y: 151, endPoint x: 87, endPoint y: 181, distance: 74.5
click at [87, 181] on div "Main Activity/Activities Include: 1) Content 2) Strategy or activity 3) Materia…" at bounding box center [151, 160] width 271 height 66
copy div "Content: Chapters 8 Strategy: Structured Problem Solving Materials: Projector s…"
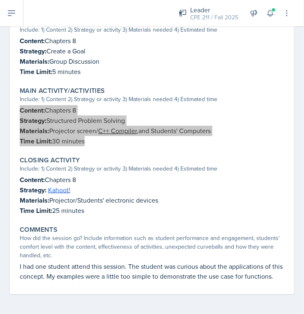
scroll to position [298, 0]
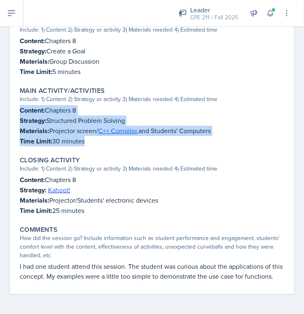
drag, startPoint x: 85, startPoint y: 201, endPoint x: 18, endPoint y: 167, distance: 75.0
click at [18, 167] on div "Closing Activity Include: 1) Content 2) Strategy or activity 3) Materials neede…" at bounding box center [151, 186] width 271 height 66
copy div "Content: Chapters 8 Strategy: Kahoot! Materials: Projector/Students' electronic…"
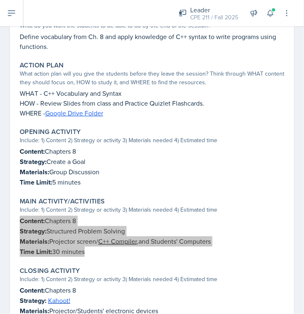
scroll to position [0, 0]
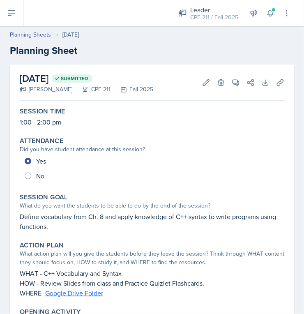
click at [36, 37] on link "Planning Sheets" at bounding box center [30, 34] width 41 height 9
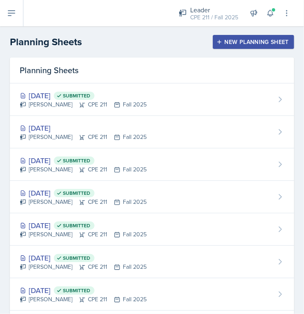
click at [232, 140] on div "[DATE] [PERSON_NAME] CPE 211 Fall 2025" at bounding box center [152, 132] width 284 height 32
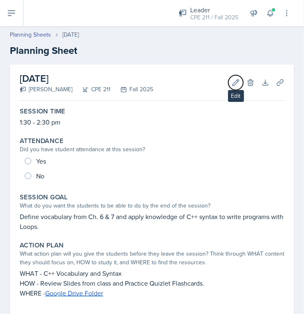
click at [233, 85] on icon at bounding box center [236, 82] width 8 height 8
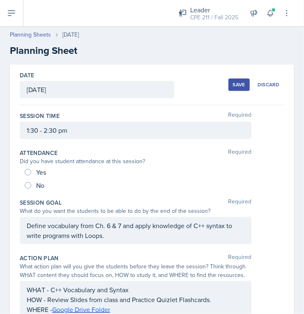
click at [258, 88] on div "Discard" at bounding box center [269, 84] width 22 height 7
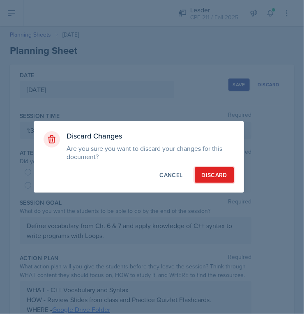
click at [219, 170] on button "Discard" at bounding box center [214, 175] width 39 height 16
click at [182, 177] on div "Cancel" at bounding box center [170, 175] width 23 height 8
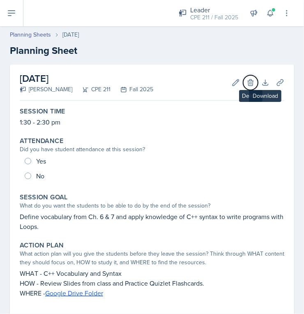
drag, startPoint x: 247, startPoint y: 82, endPoint x: 254, endPoint y: 86, distance: 8.1
click at [248, 82] on icon at bounding box center [250, 82] width 5 height 6
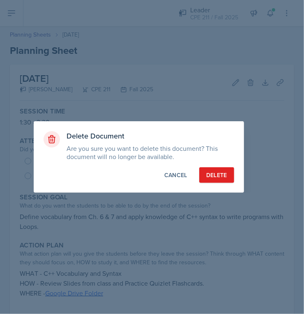
click at [216, 168] on div "Delete Document Are you sure you want to delete this document? This document wi…" at bounding box center [139, 156] width 210 height 71
click at [222, 178] on div "Delete" at bounding box center [216, 175] width 21 height 8
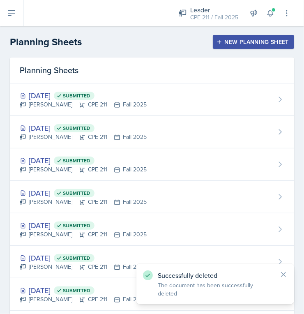
click at [229, 41] on div "New Planning Sheet" at bounding box center [253, 42] width 71 height 7
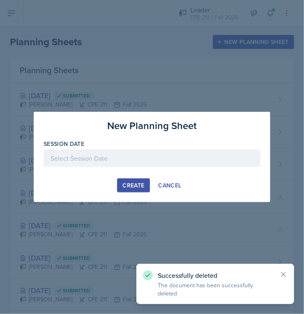
click at [121, 159] on div at bounding box center [152, 158] width 217 height 17
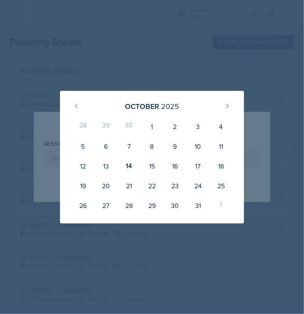
click at [161, 166] on div "15" at bounding box center [151, 166] width 23 height 20
type input "October 15th, 2025"
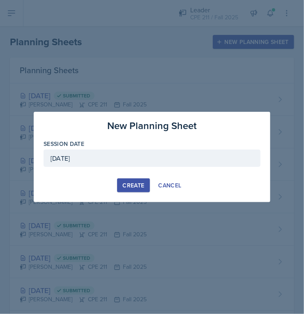
click at [135, 187] on div "Create" at bounding box center [133, 185] width 22 height 7
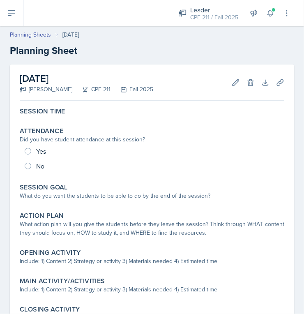
click at [46, 117] on div "Session Time" at bounding box center [151, 112] width 271 height 16
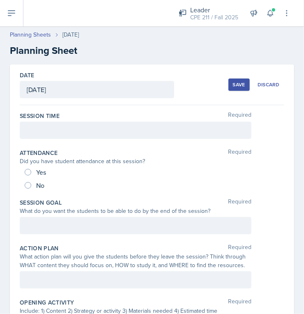
click at [59, 129] on div at bounding box center [136, 130] width 232 height 17
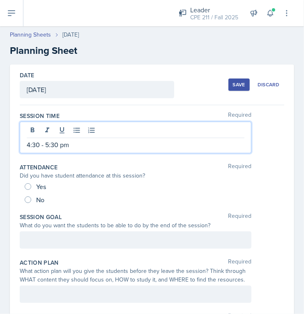
click at [85, 223] on div "What do you want the students to be able to do by the end of the session?" at bounding box center [136, 225] width 232 height 9
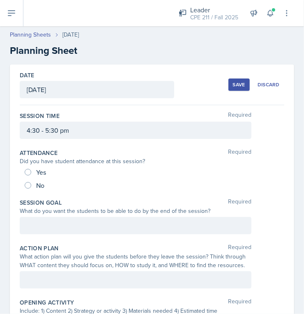
click at [139, 226] on div at bounding box center [136, 225] width 232 height 17
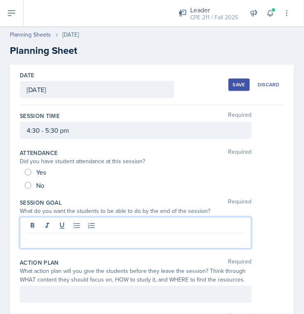
paste div
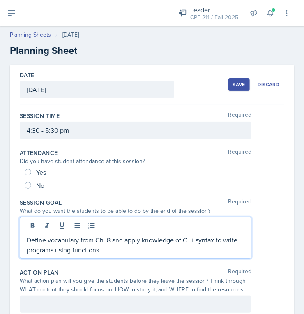
click at [110, 238] on p "Define vocabulary from Ch. 8 and apply knowledge of C++ syntax to write program…" at bounding box center [136, 245] width 218 height 20
click at [142, 202] on div "Session Goal Required" at bounding box center [152, 202] width 265 height 8
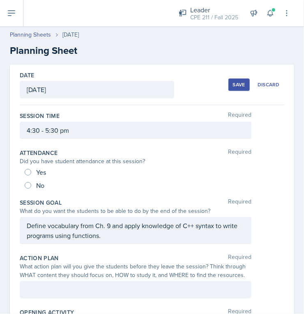
click at [168, 284] on div at bounding box center [136, 289] width 232 height 17
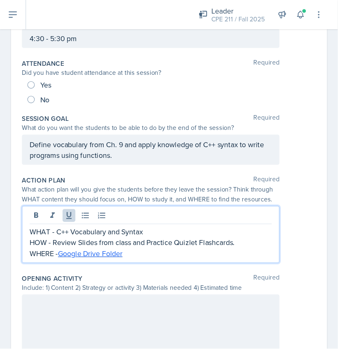
scroll to position [97, 0]
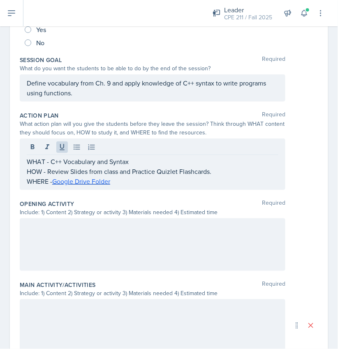
click at [150, 251] on div at bounding box center [152, 244] width 265 height 53
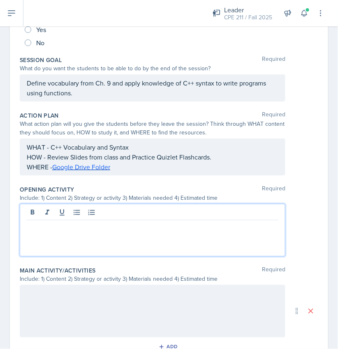
scroll to position [157, 0]
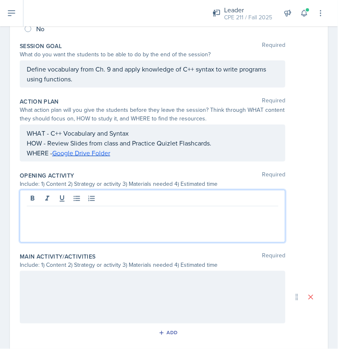
paste div
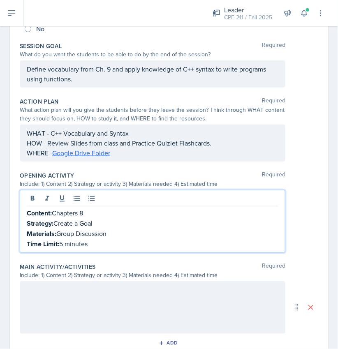
click at [87, 212] on p "Content: Chapters 8" at bounding box center [152, 213] width 251 height 10
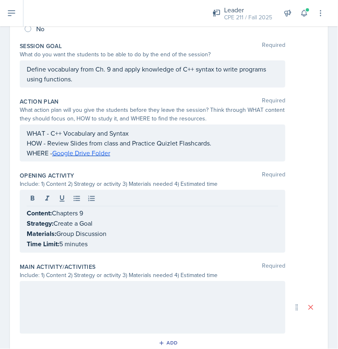
click at [81, 313] on div at bounding box center [152, 307] width 265 height 53
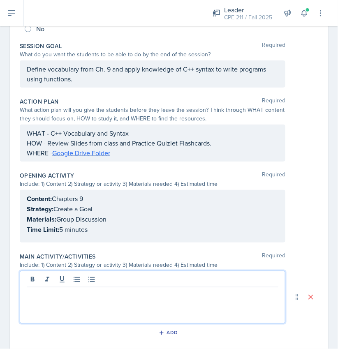
scroll to position [171, 0]
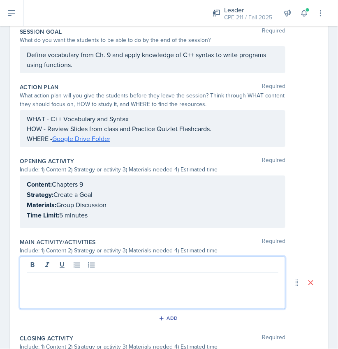
paste div
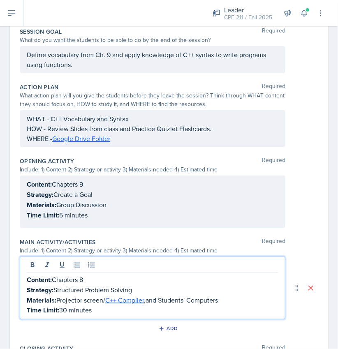
click at [82, 276] on p "Content: Chapters 8" at bounding box center [152, 279] width 251 height 10
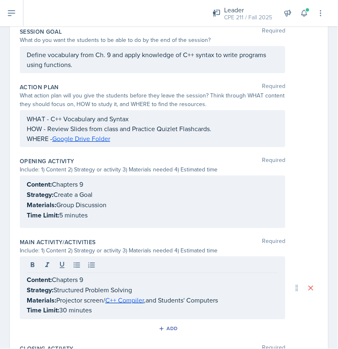
click at [137, 239] on div "Main Activity/Activities Required" at bounding box center [169, 242] width 298 height 8
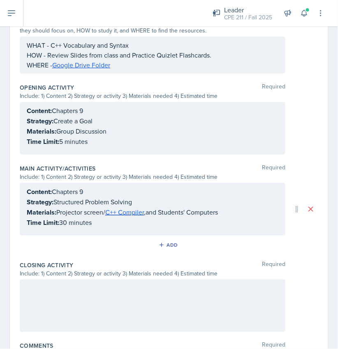
scroll to position [262, 0]
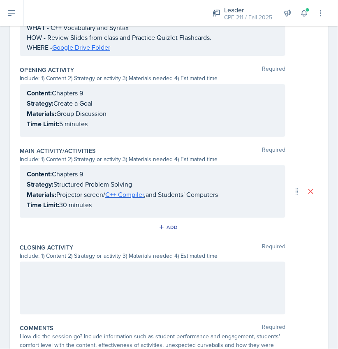
click at [120, 279] on div at bounding box center [152, 288] width 265 height 53
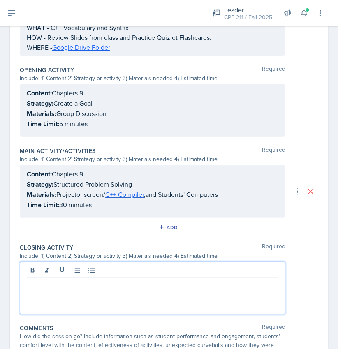
scroll to position [277, 0]
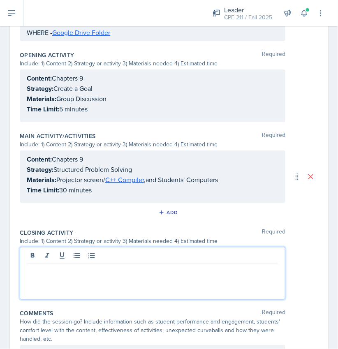
paste div
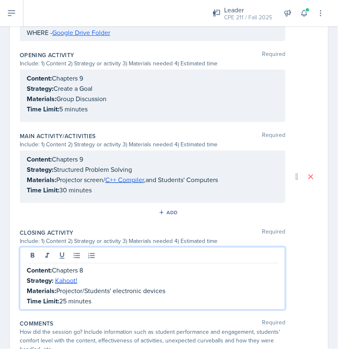
click at [88, 269] on p "Content: Chapters 8" at bounding box center [152, 270] width 251 height 10
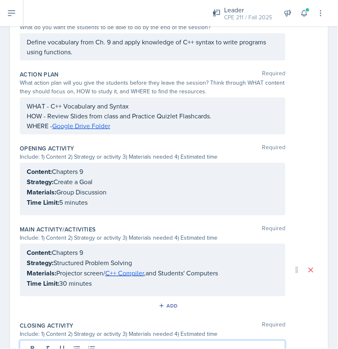
scroll to position [0, 0]
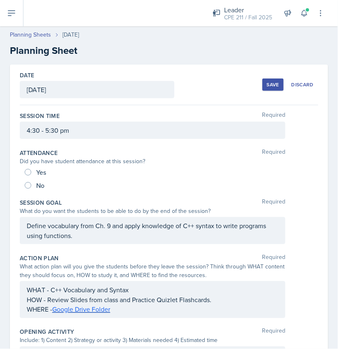
click at [272, 89] on button "Save" at bounding box center [272, 84] width 21 height 12
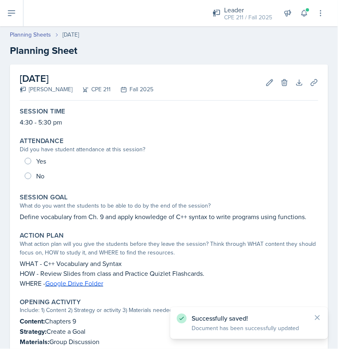
click at [28, 31] on link "Planning Sheets" at bounding box center [30, 34] width 41 height 9
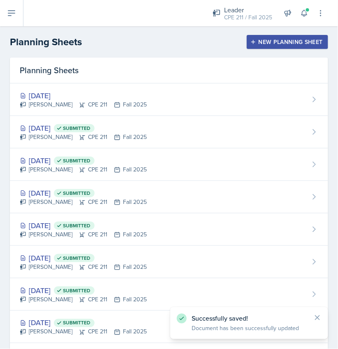
click at [304, 40] on div "New Planning Sheet" at bounding box center [287, 42] width 71 height 7
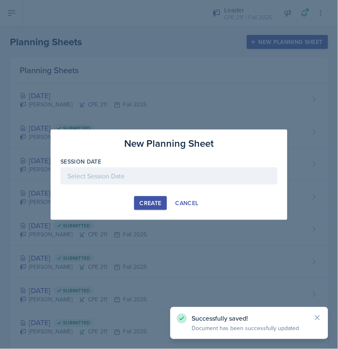
click at [140, 173] on div at bounding box center [168, 175] width 217 height 17
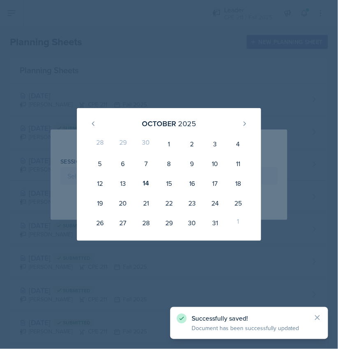
click at [213, 184] on div "17" at bounding box center [214, 183] width 23 height 20
type input "October 17th, 2025"
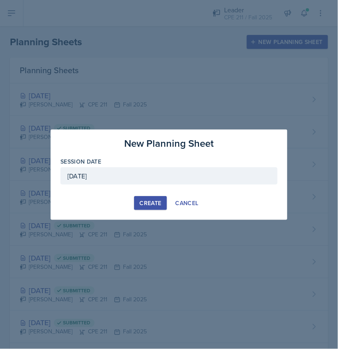
click at [145, 201] on div "Create" at bounding box center [150, 203] width 22 height 7
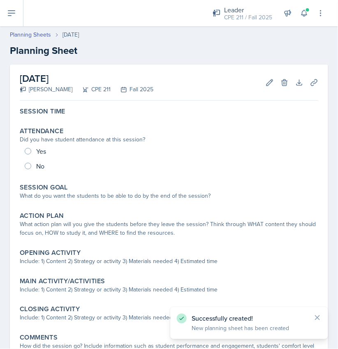
click at [55, 117] on div "Session Time" at bounding box center [168, 112] width 305 height 16
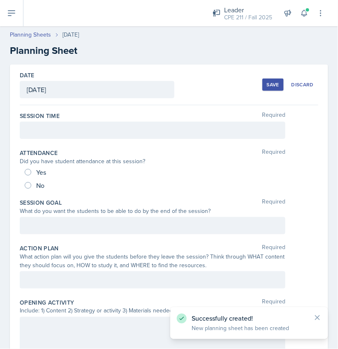
click at [69, 140] on div "Session Time Required" at bounding box center [169, 126] width 298 height 37
click at [70, 133] on div at bounding box center [152, 130] width 265 height 17
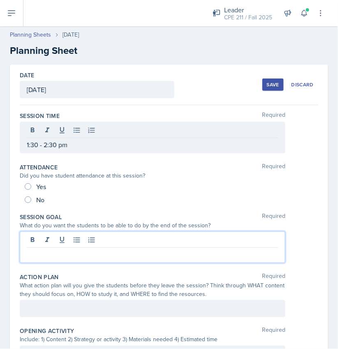
click at [54, 234] on div at bounding box center [152, 247] width 265 height 32
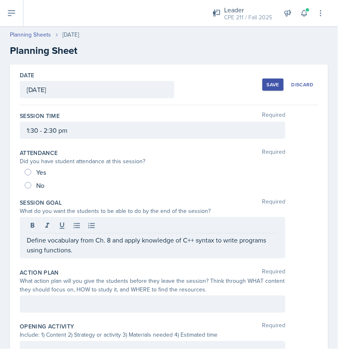
click at [143, 312] on div "Action Plan Required What action plan will you give the students before they le…" at bounding box center [169, 292] width 298 height 54
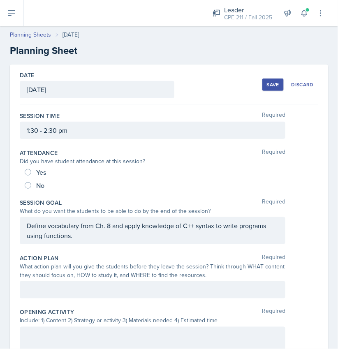
click at [153, 295] on div at bounding box center [152, 289] width 265 height 17
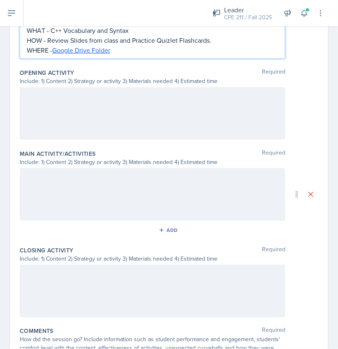
scroll to position [274, 0]
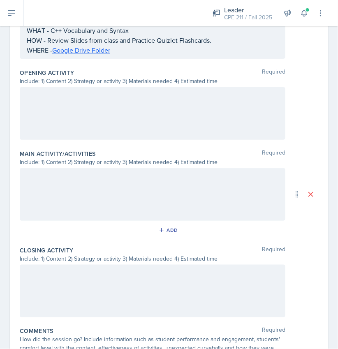
click at [123, 95] on p at bounding box center [152, 96] width 251 height 10
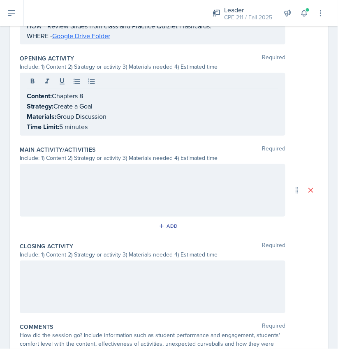
click at [44, 159] on div "Include: 1) Content 2) Strategy or activity 3) Materials needed 4) Estimated ti…" at bounding box center [152, 158] width 265 height 9
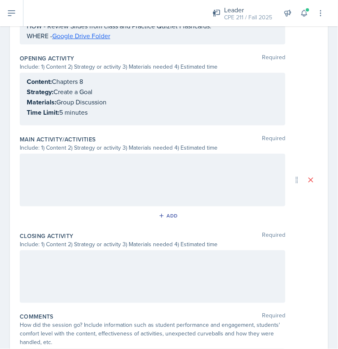
click at [51, 169] on div at bounding box center [152, 180] width 265 height 53
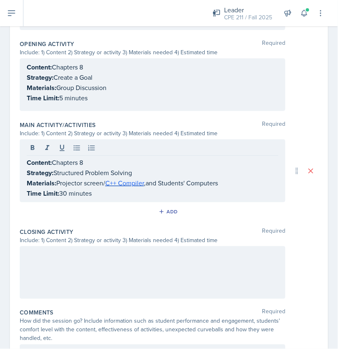
click at [76, 269] on div at bounding box center [152, 272] width 265 height 53
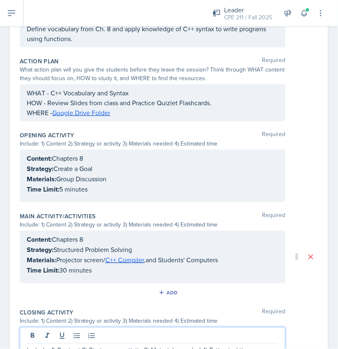
scroll to position [0, 0]
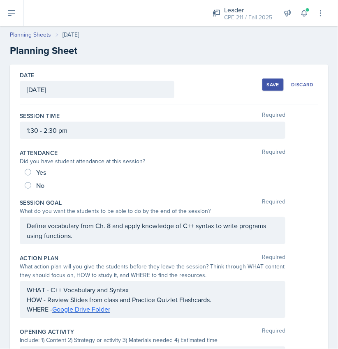
click at [262, 82] on button "Save" at bounding box center [272, 84] width 21 height 12
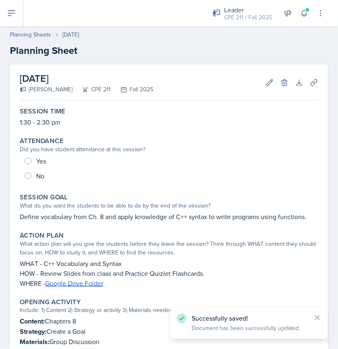
click at [37, 35] on link "Planning Sheets" at bounding box center [30, 34] width 41 height 9
